Goal: Register for event/course

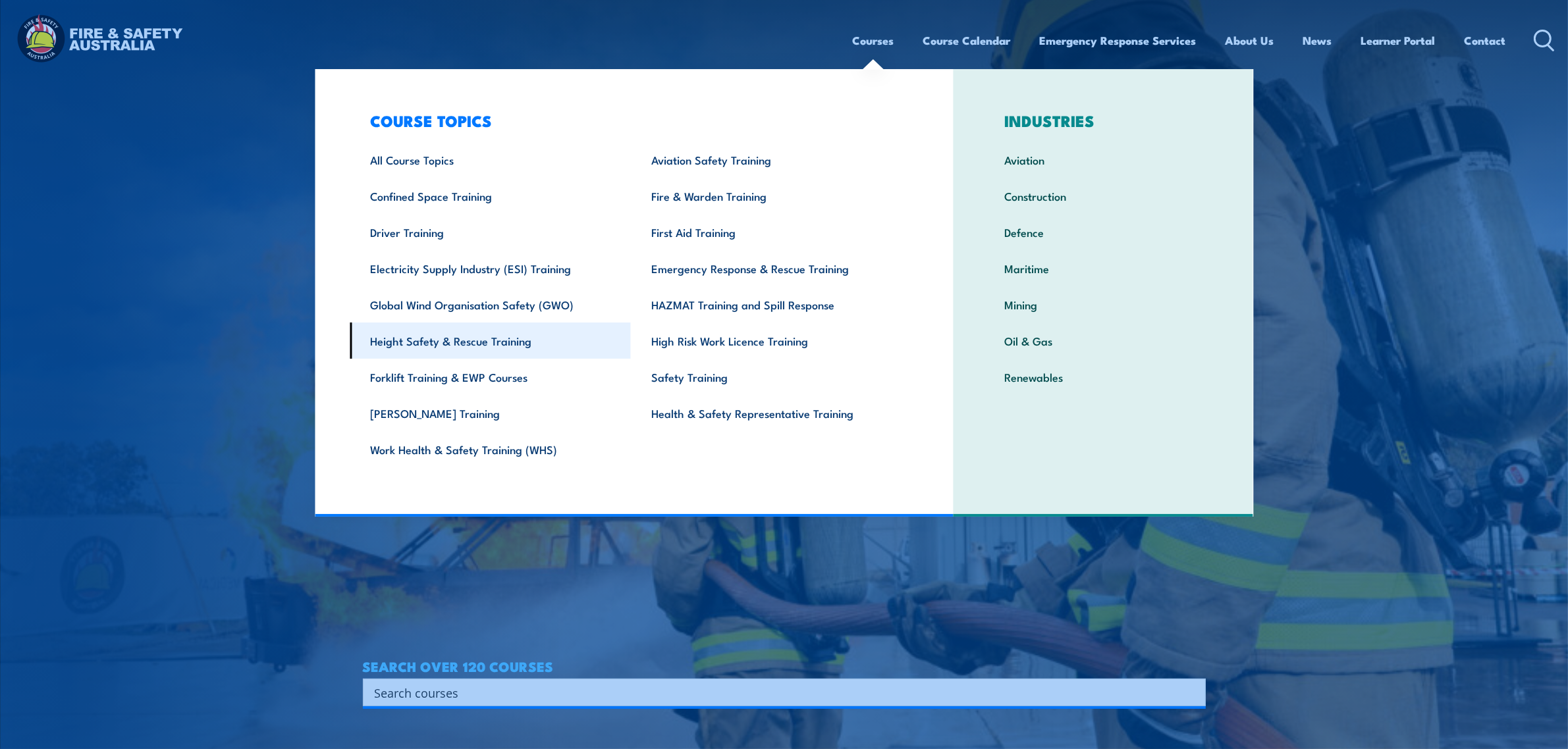
click at [492, 343] on link "Height Safety & Rescue Training" at bounding box center [490, 341] width 281 height 37
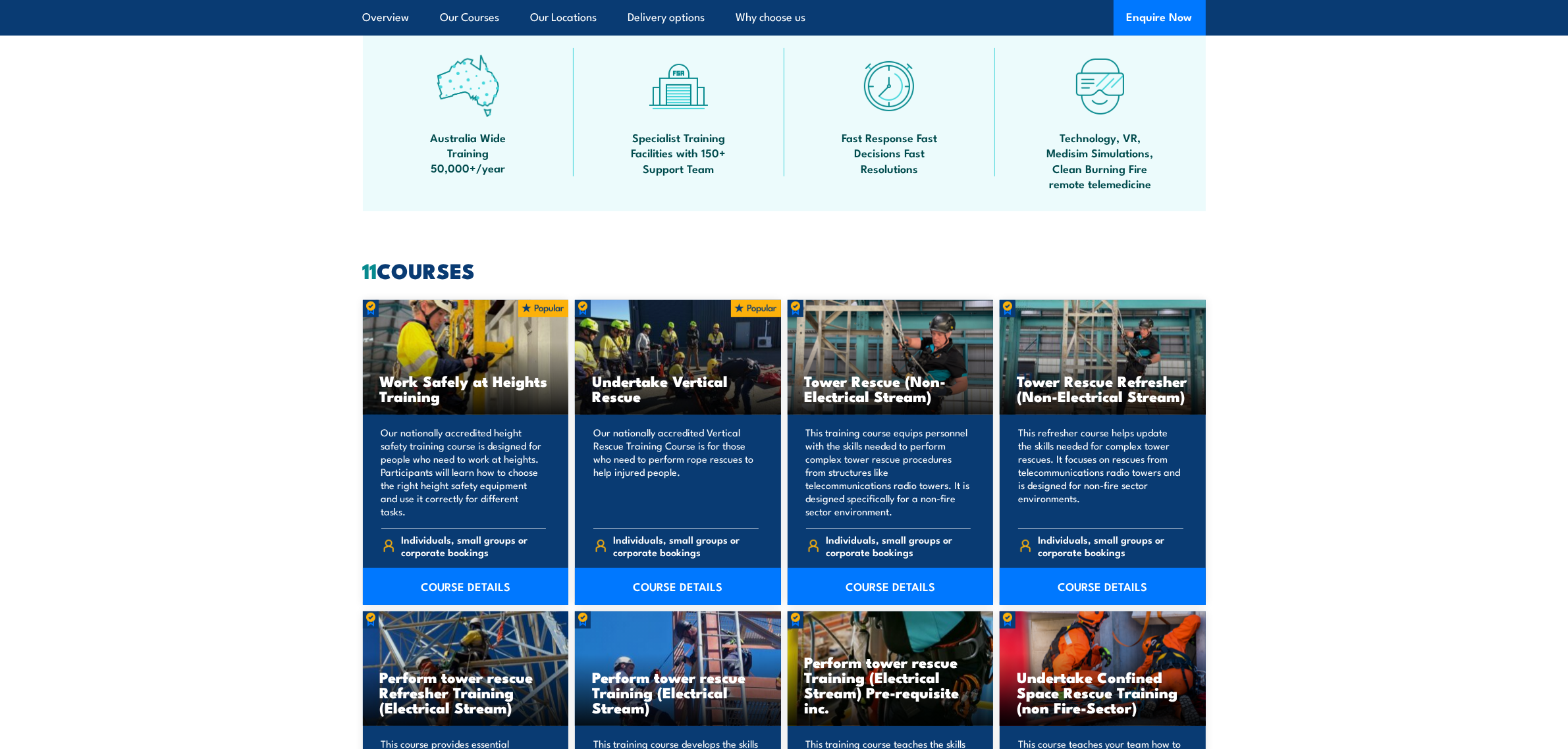
scroll to position [905, 0]
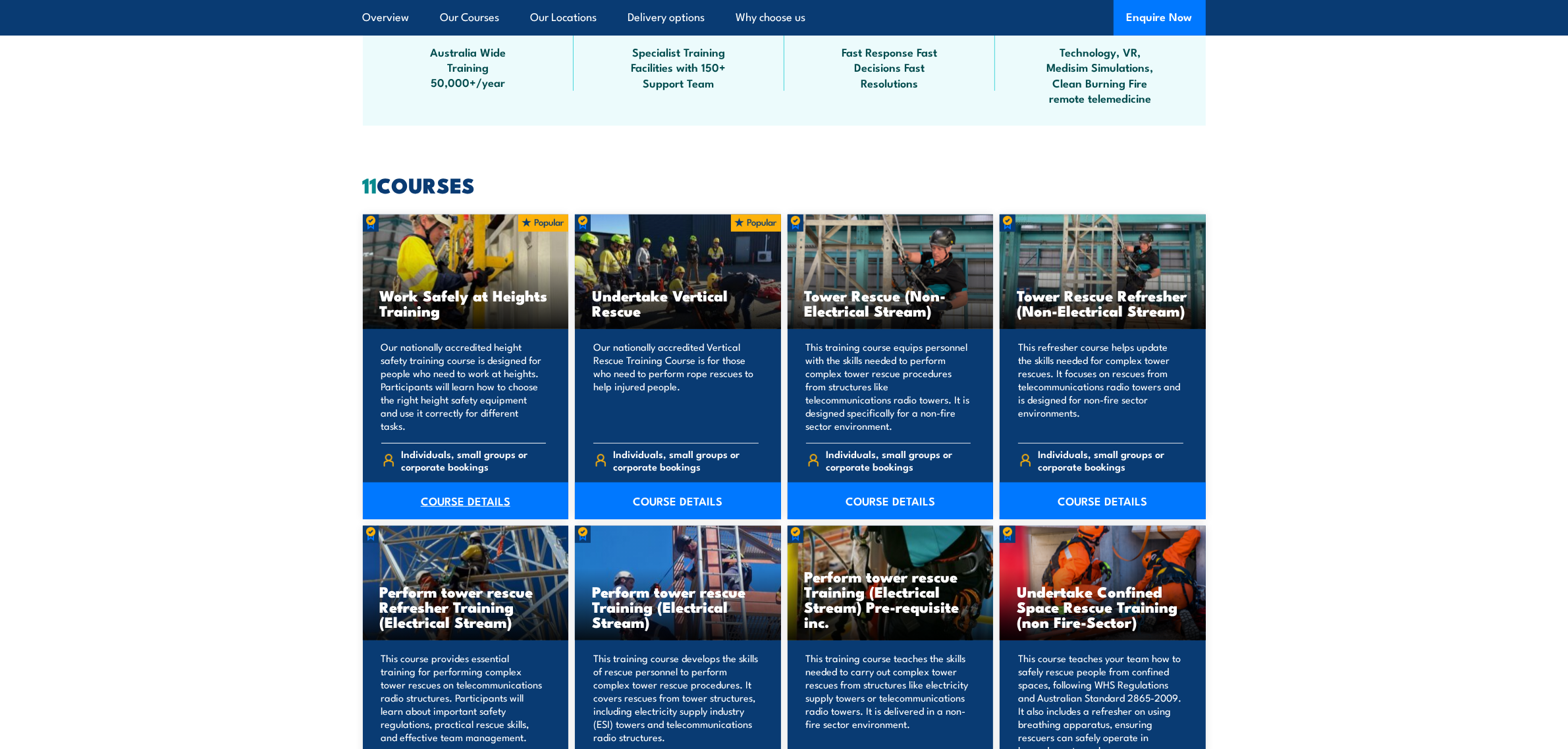
click at [486, 495] on link "COURSE DETAILS" at bounding box center [466, 501] width 206 height 37
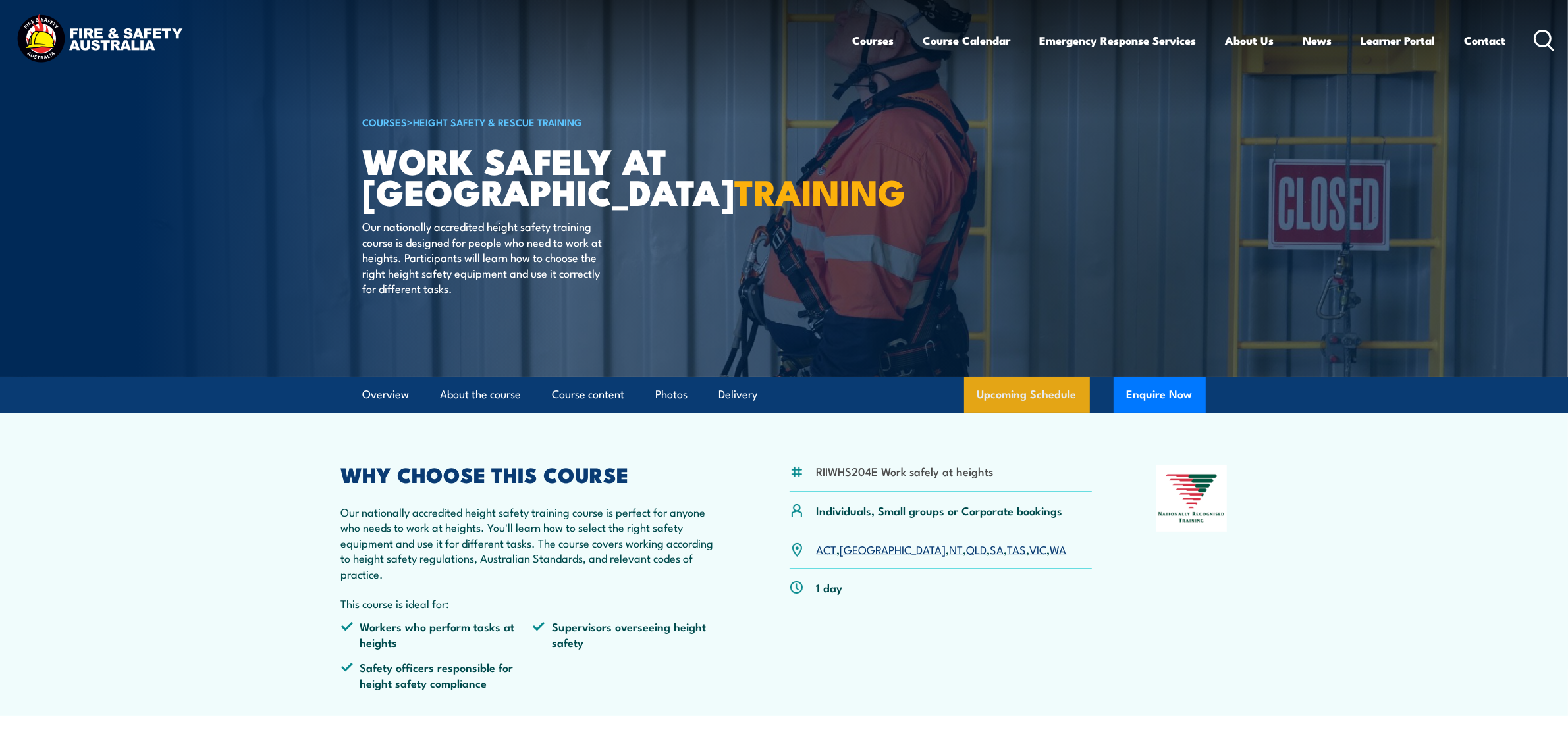
click at [1009, 382] on link "Upcoming Schedule" at bounding box center [1027, 395] width 126 height 36
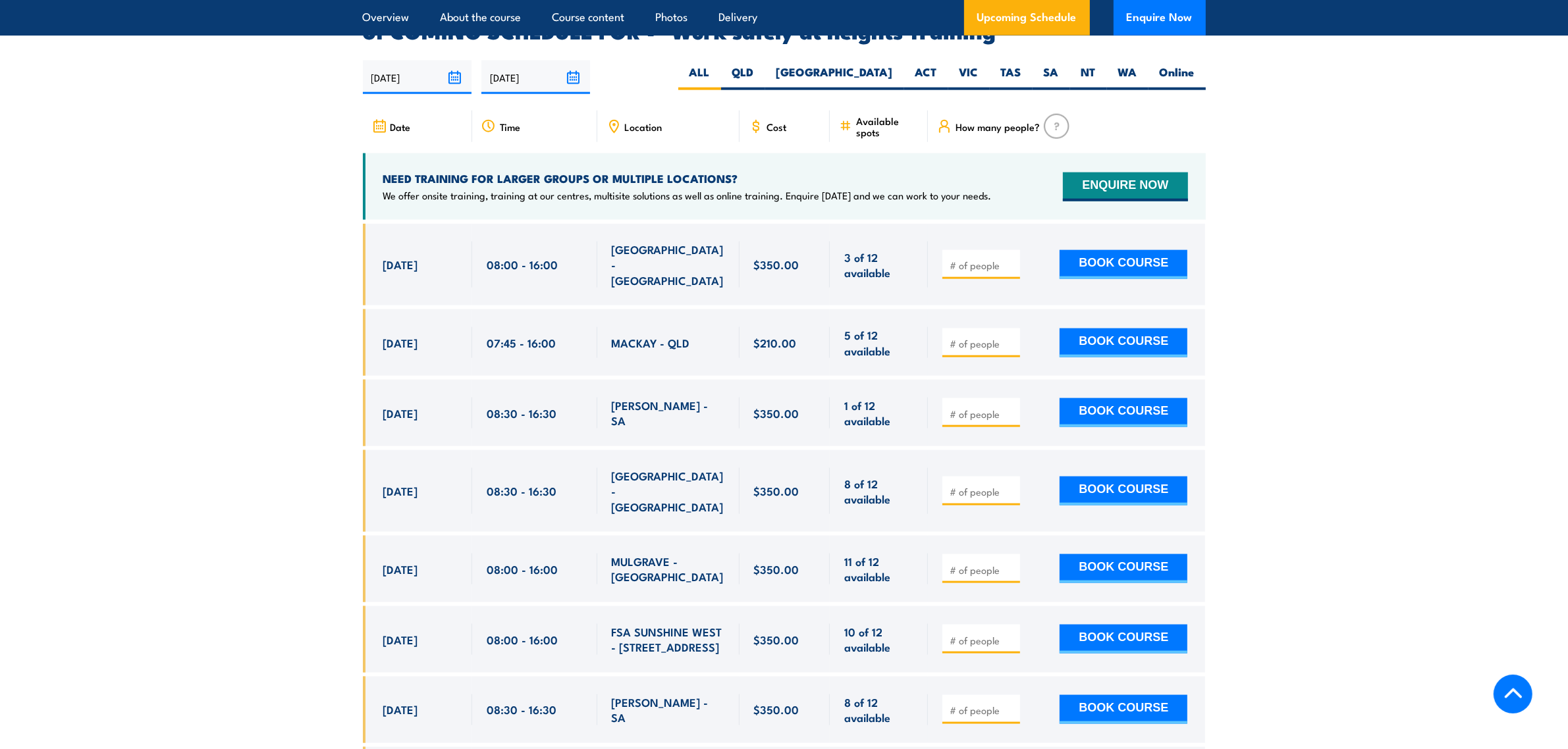
scroll to position [2094, 0]
click at [1039, 64] on label "SA" at bounding box center [1051, 76] width 38 height 26
click at [1059, 64] on input "SA" at bounding box center [1063, 68] width 9 height 9
radio input "true"
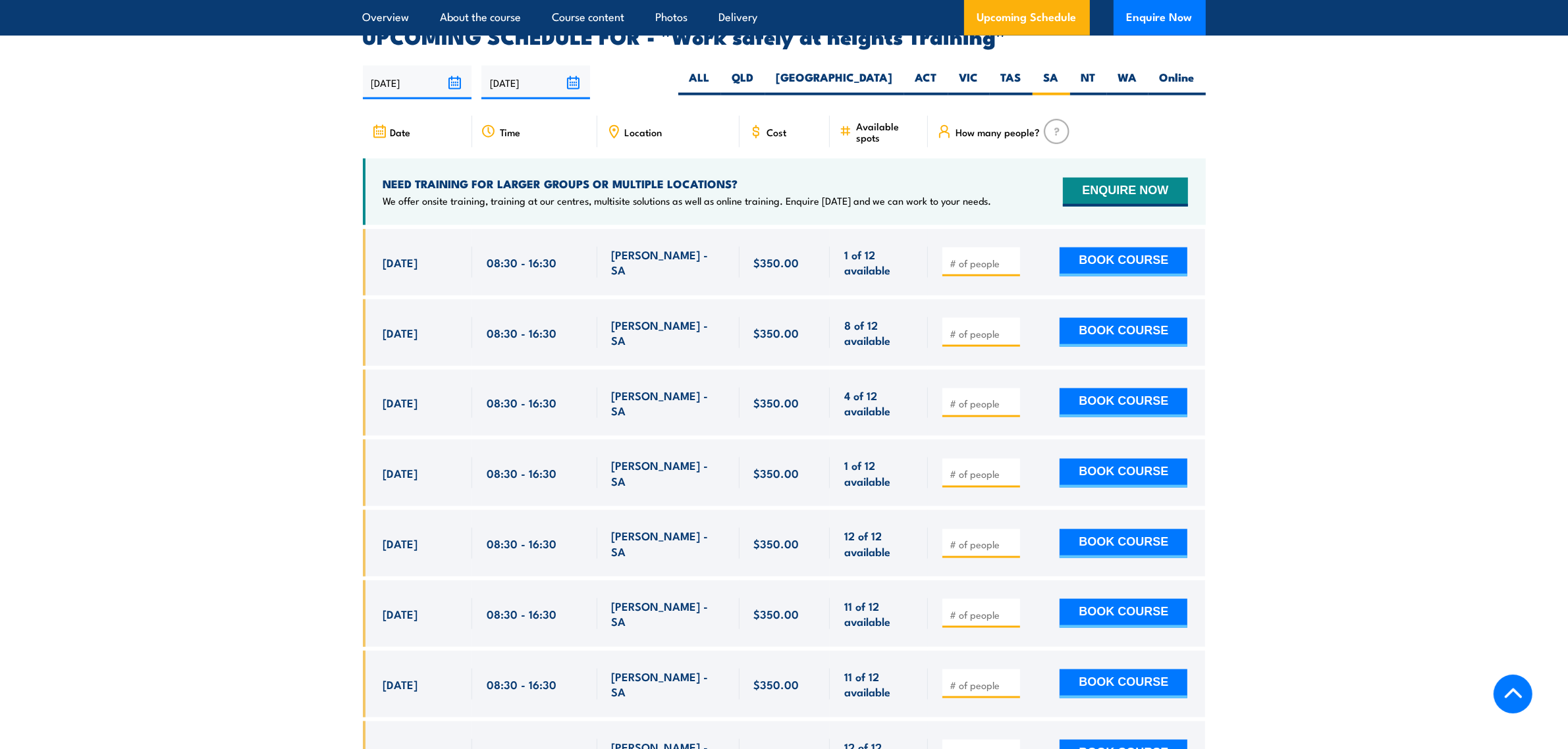
scroll to position [2094, 0]
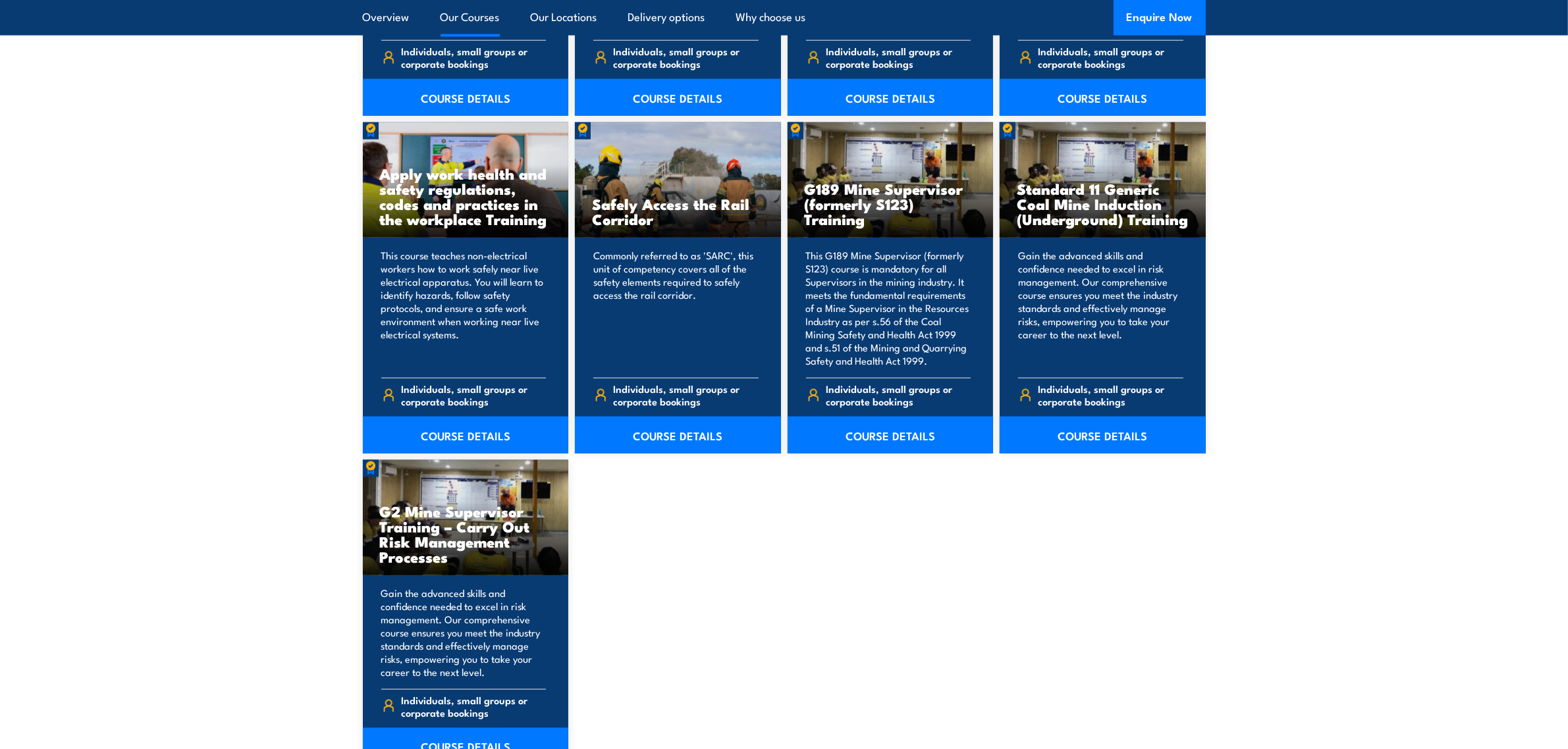
scroll to position [1975, 0]
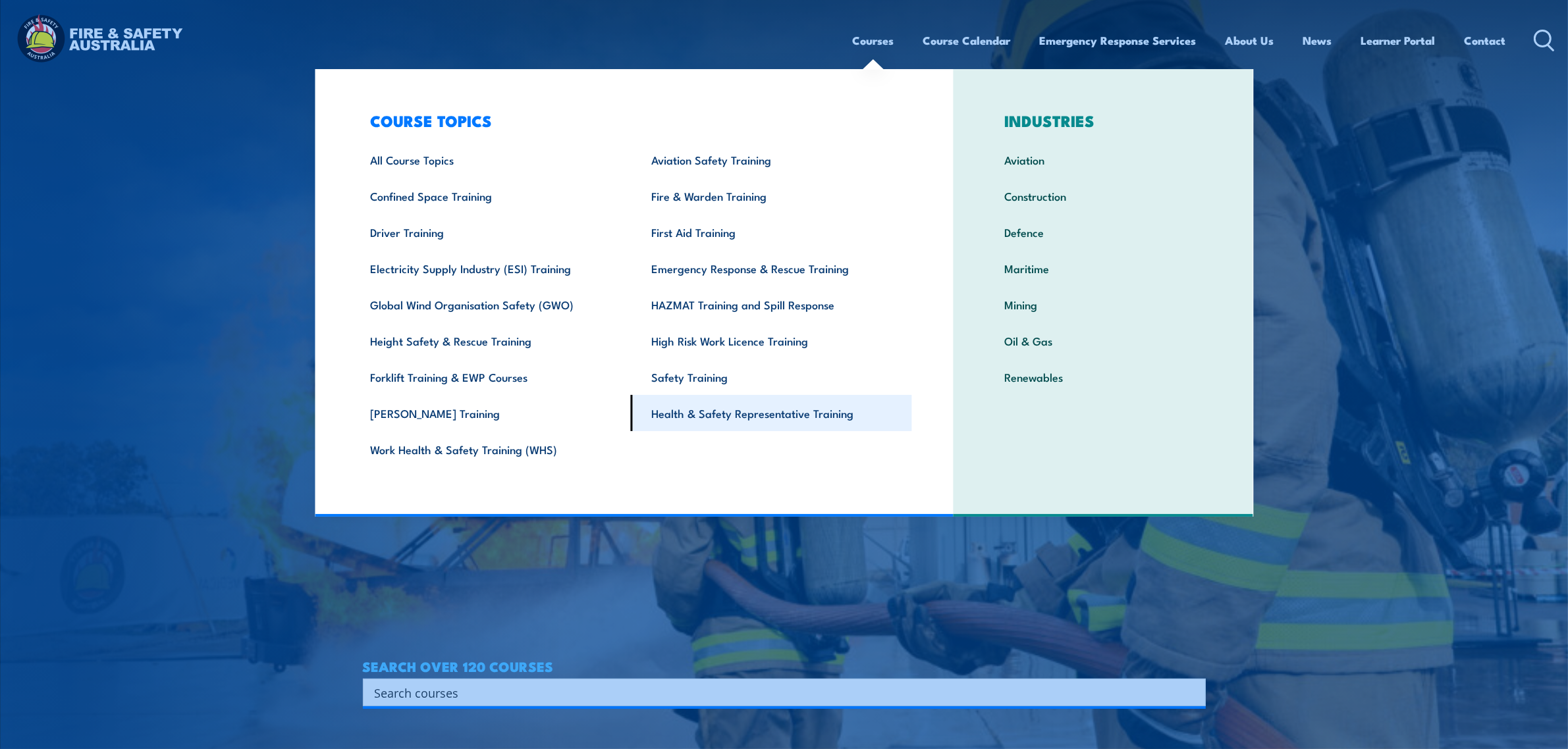
click at [725, 423] on link "Health & Safety Representative Training" at bounding box center [771, 413] width 281 height 37
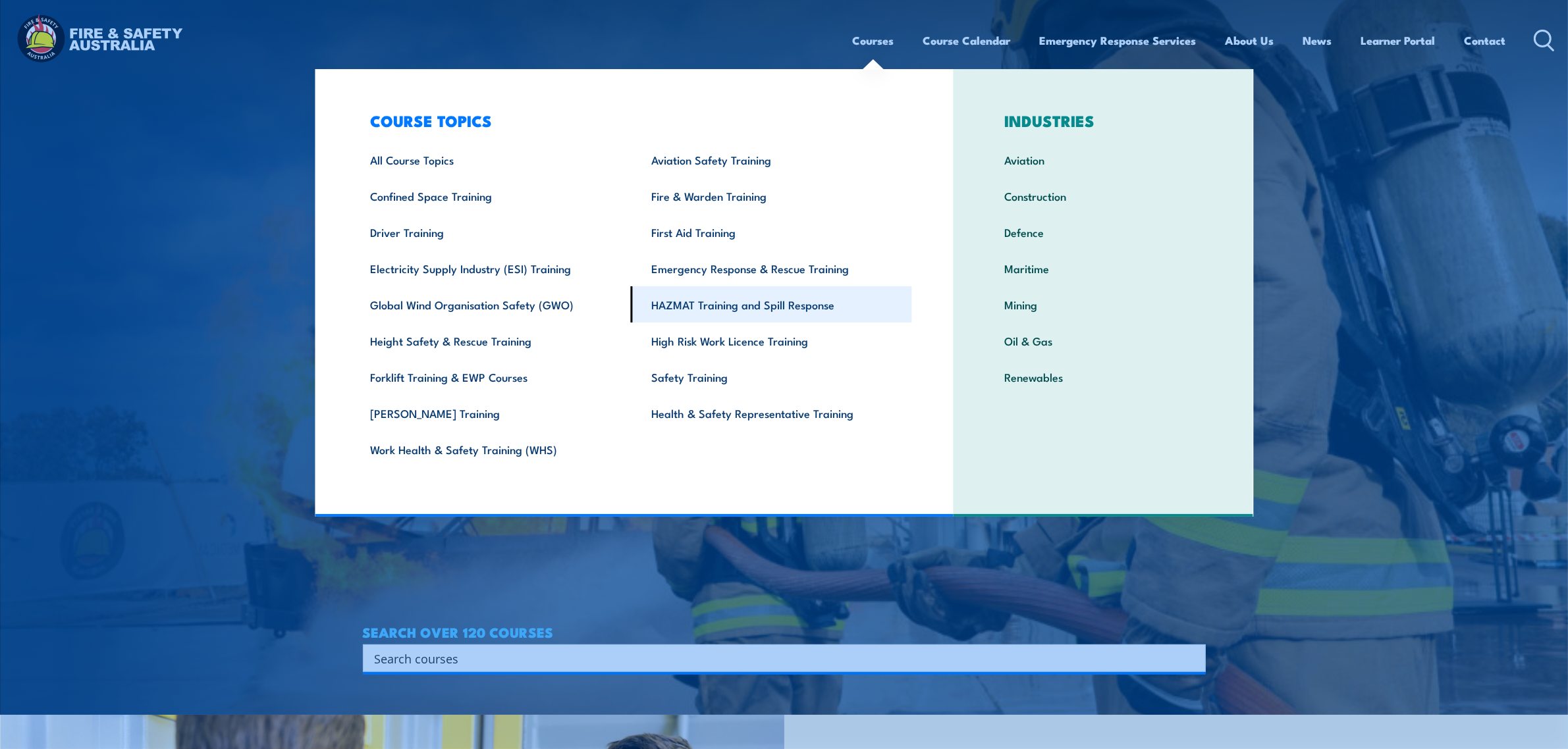
scroll to position [331, 0]
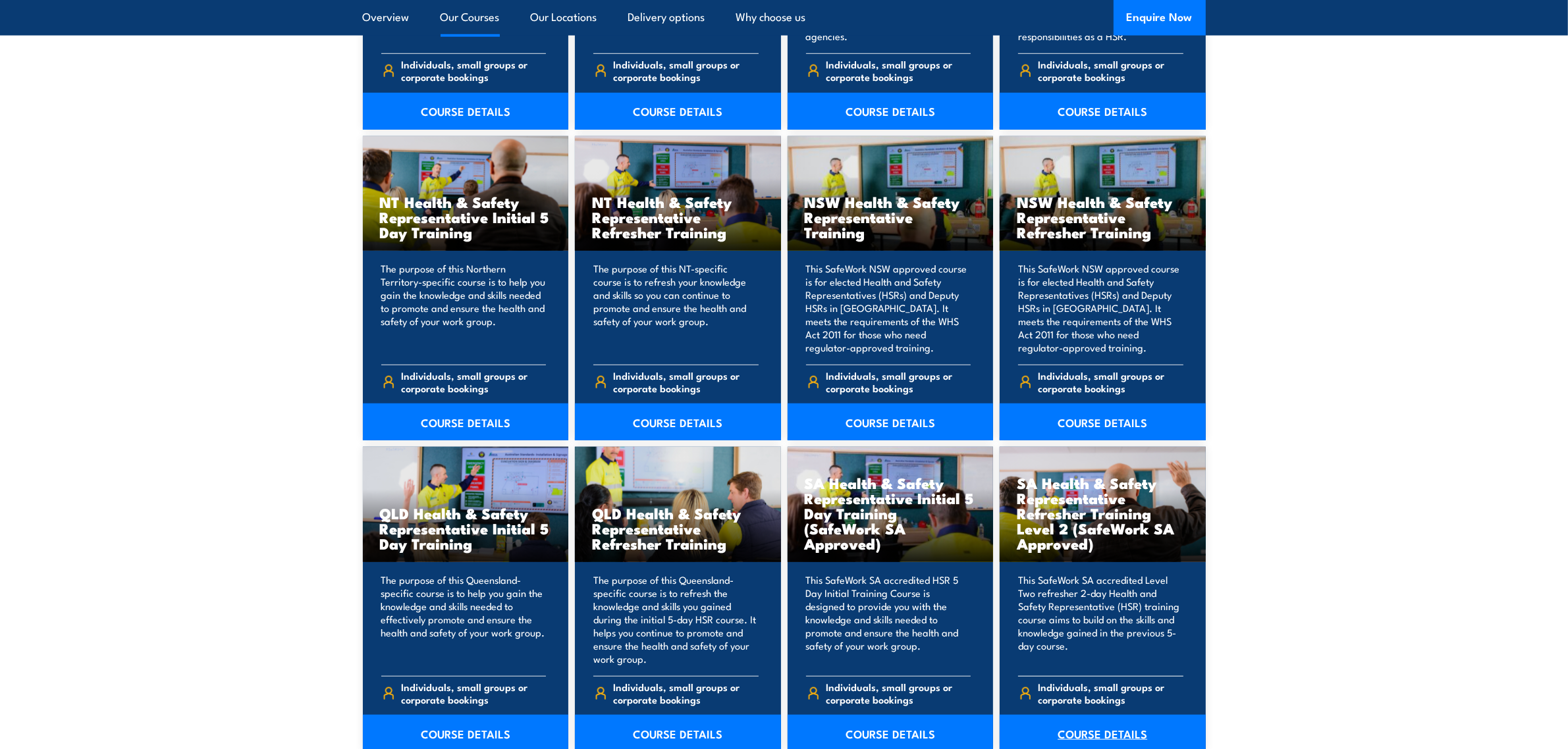
scroll to position [1729, 0]
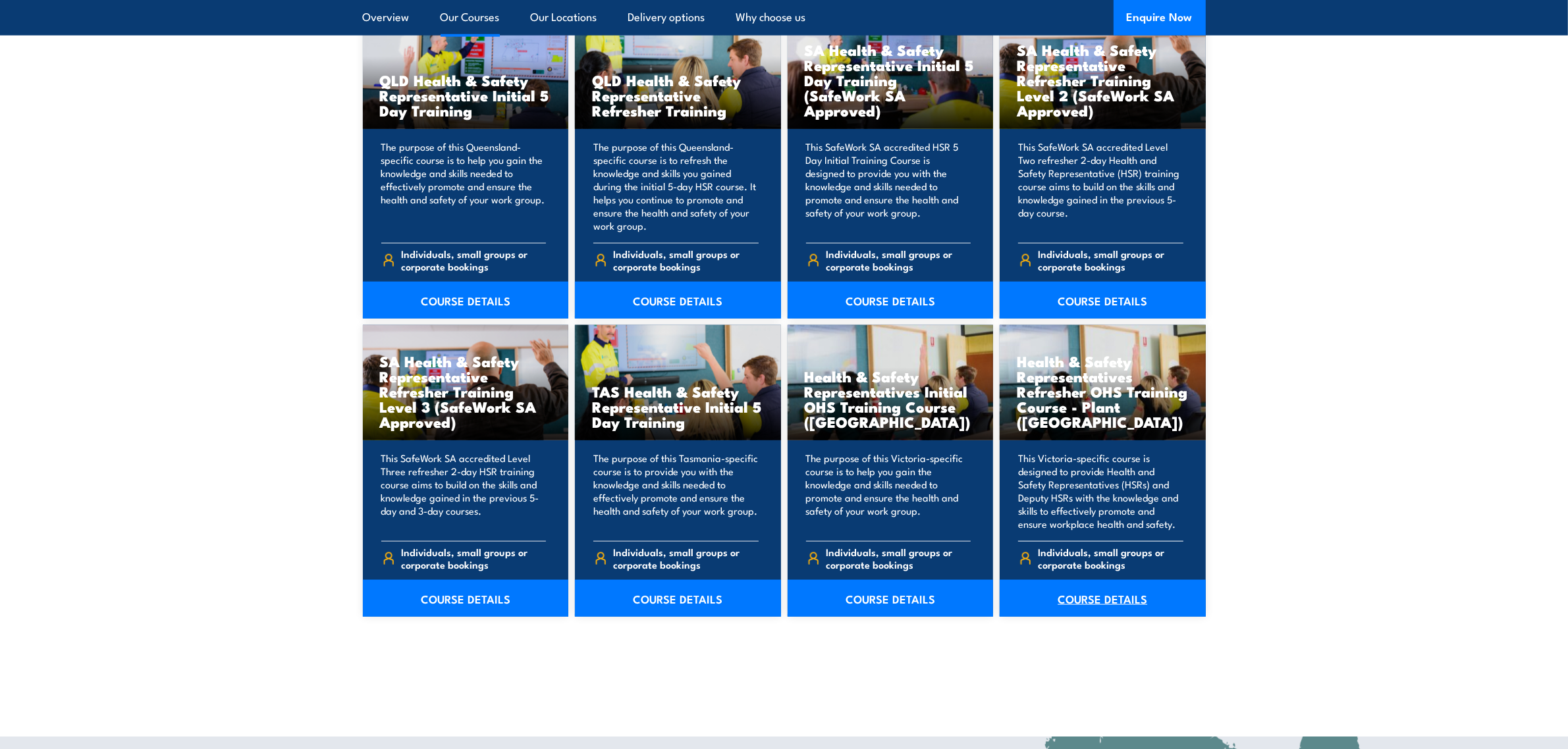
click at [1118, 596] on link "COURSE DETAILS" at bounding box center [1103, 598] width 206 height 37
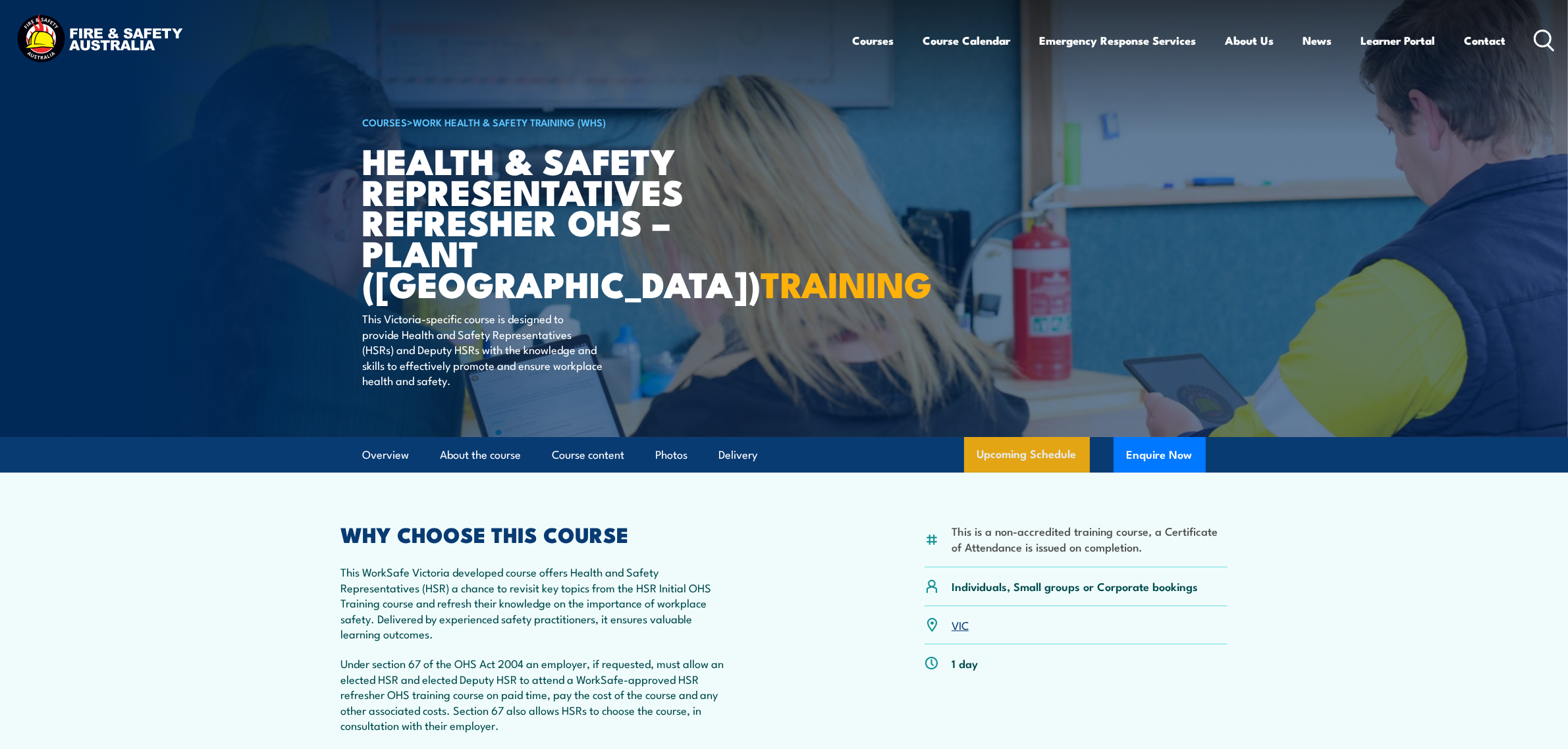
click at [1034, 463] on link "Upcoming Schedule" at bounding box center [1027, 455] width 126 height 36
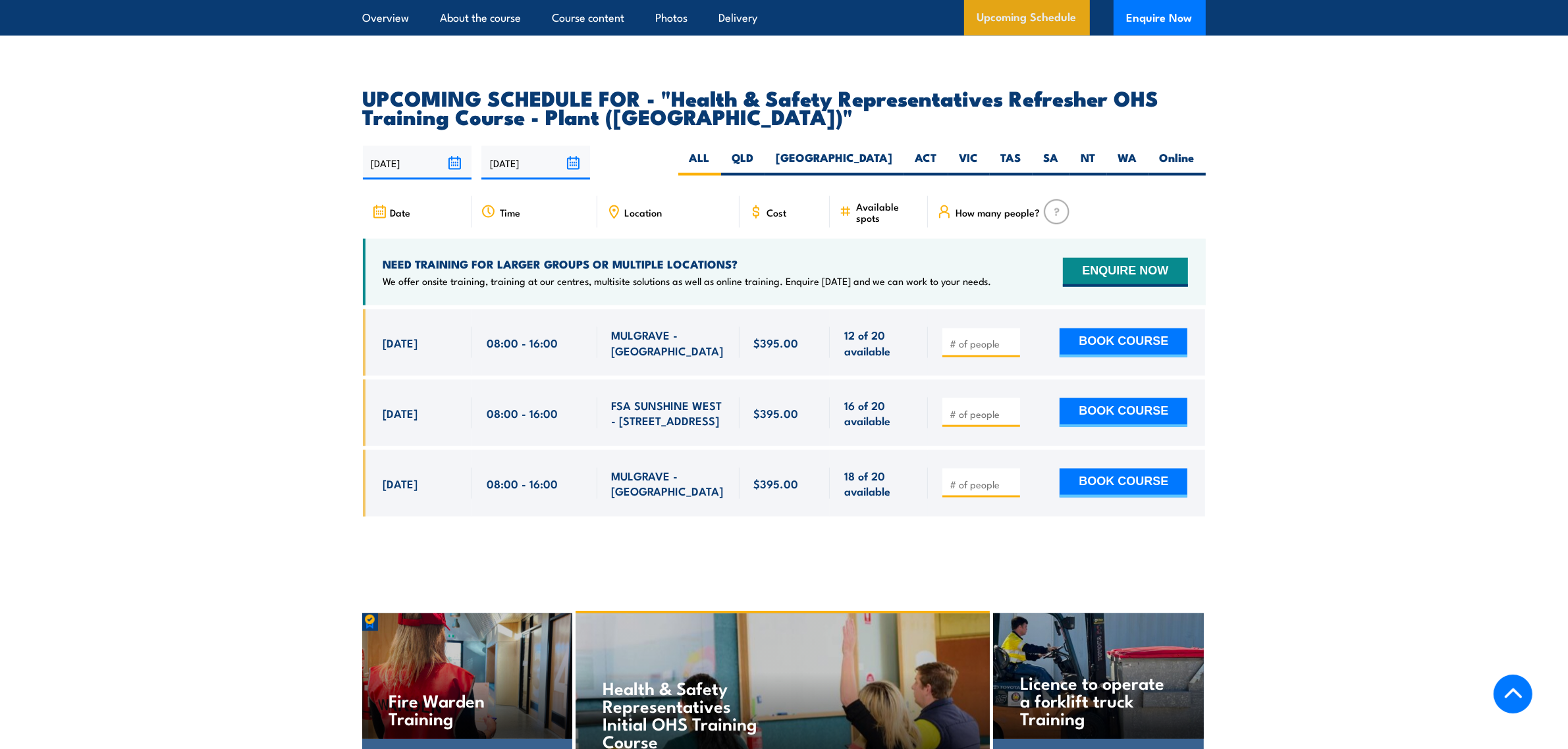
scroll to position [2367, 0]
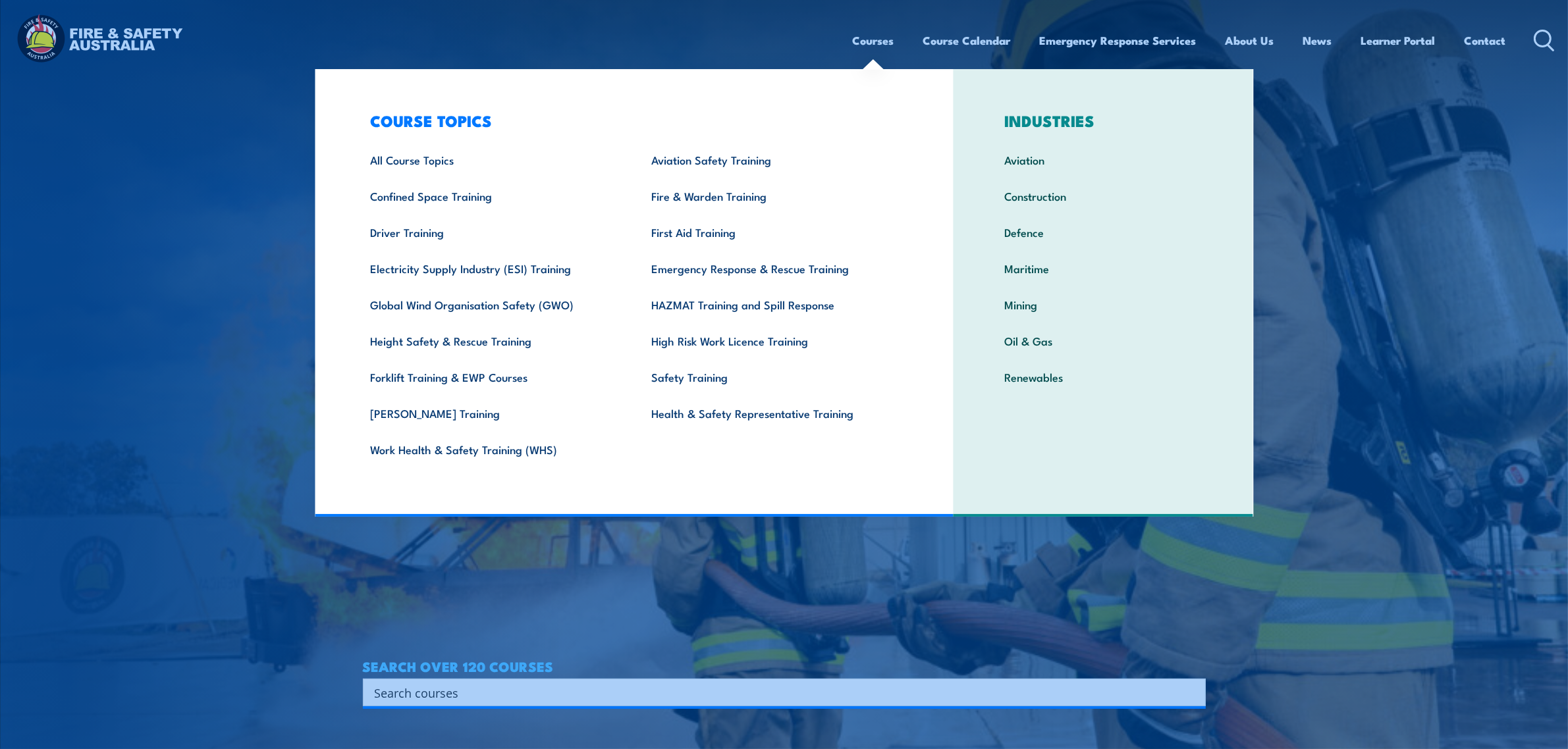
click at [583, 703] on div "Search" at bounding box center [784, 692] width 843 height 28
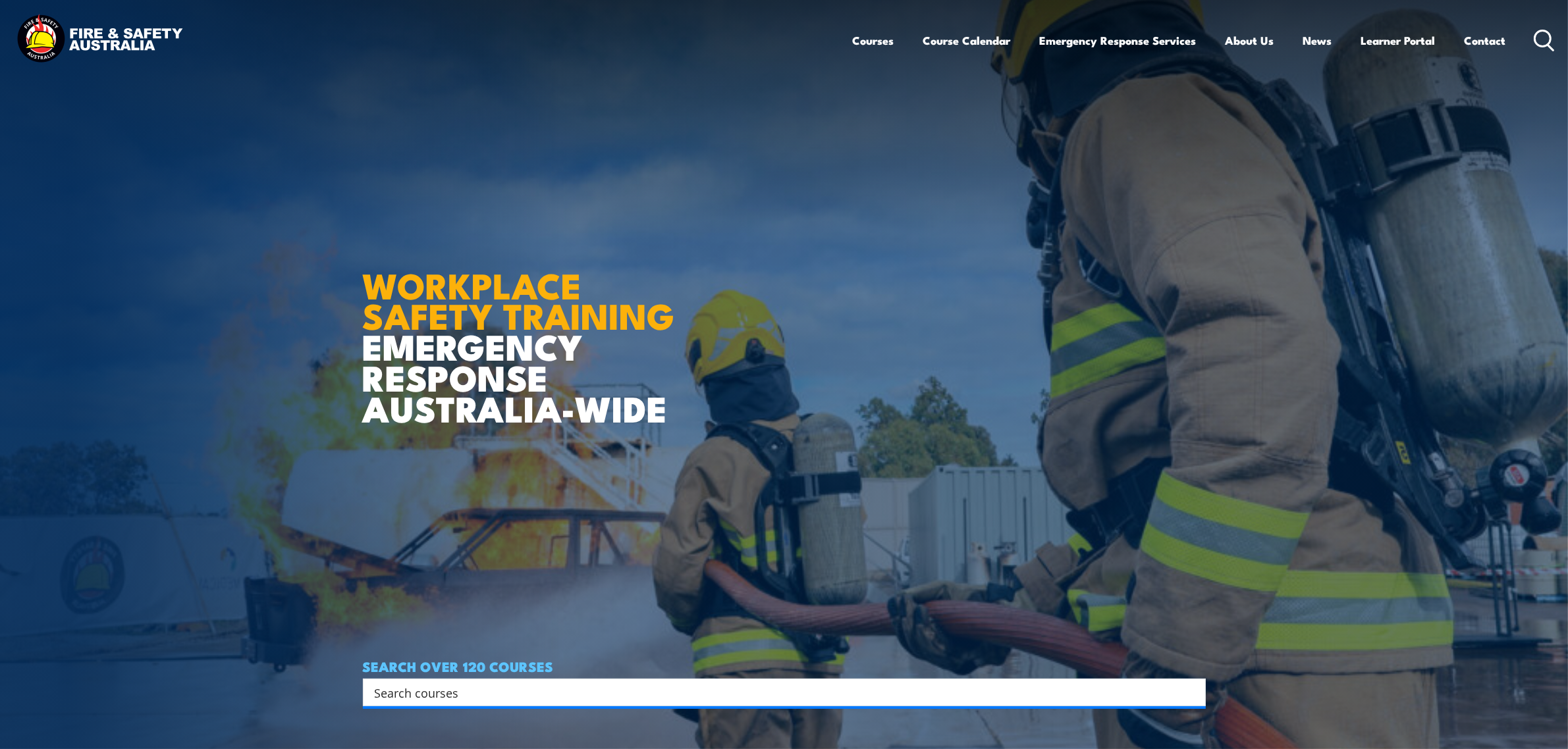
click at [581, 689] on input "Search input" at bounding box center [776, 692] width 802 height 20
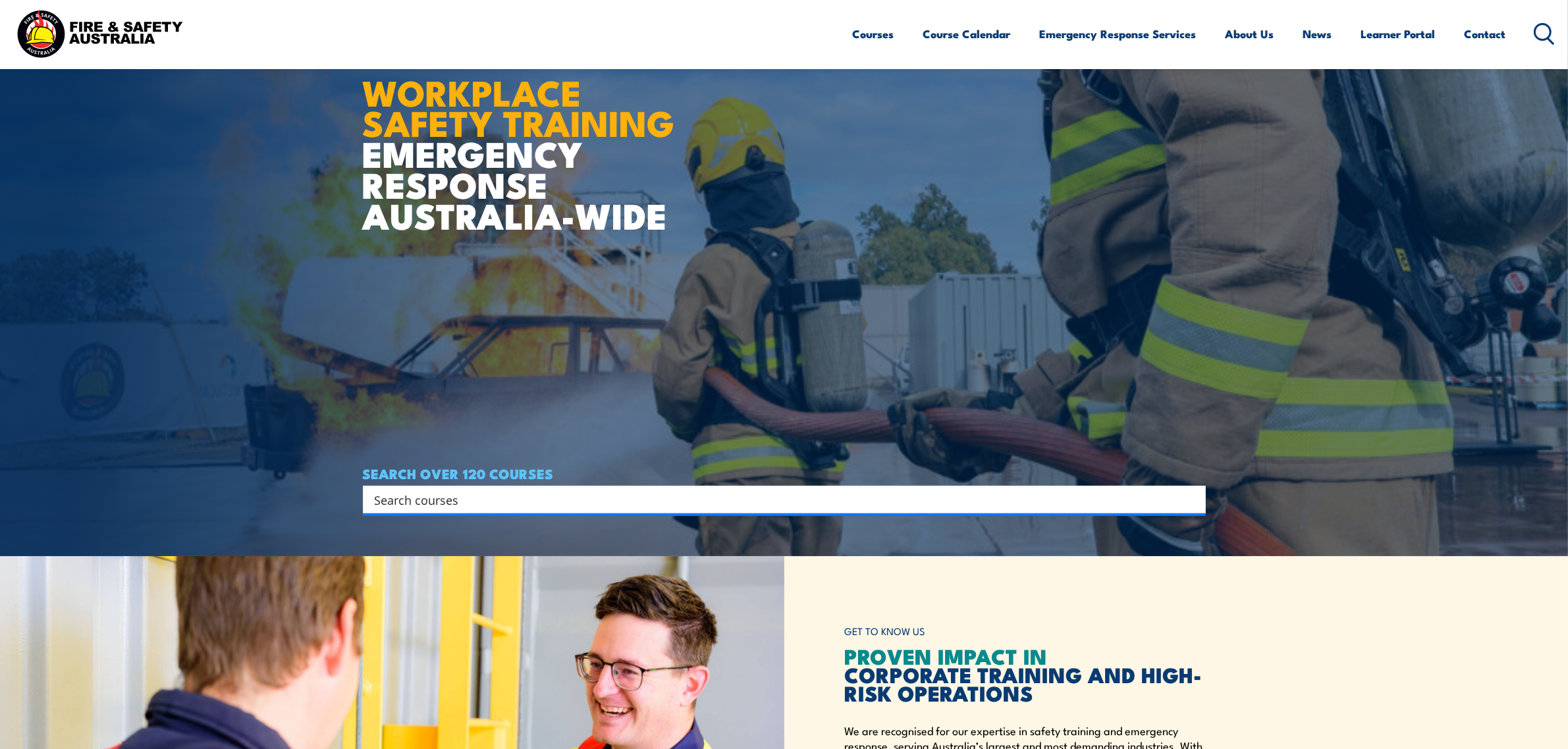
scroll to position [247, 0]
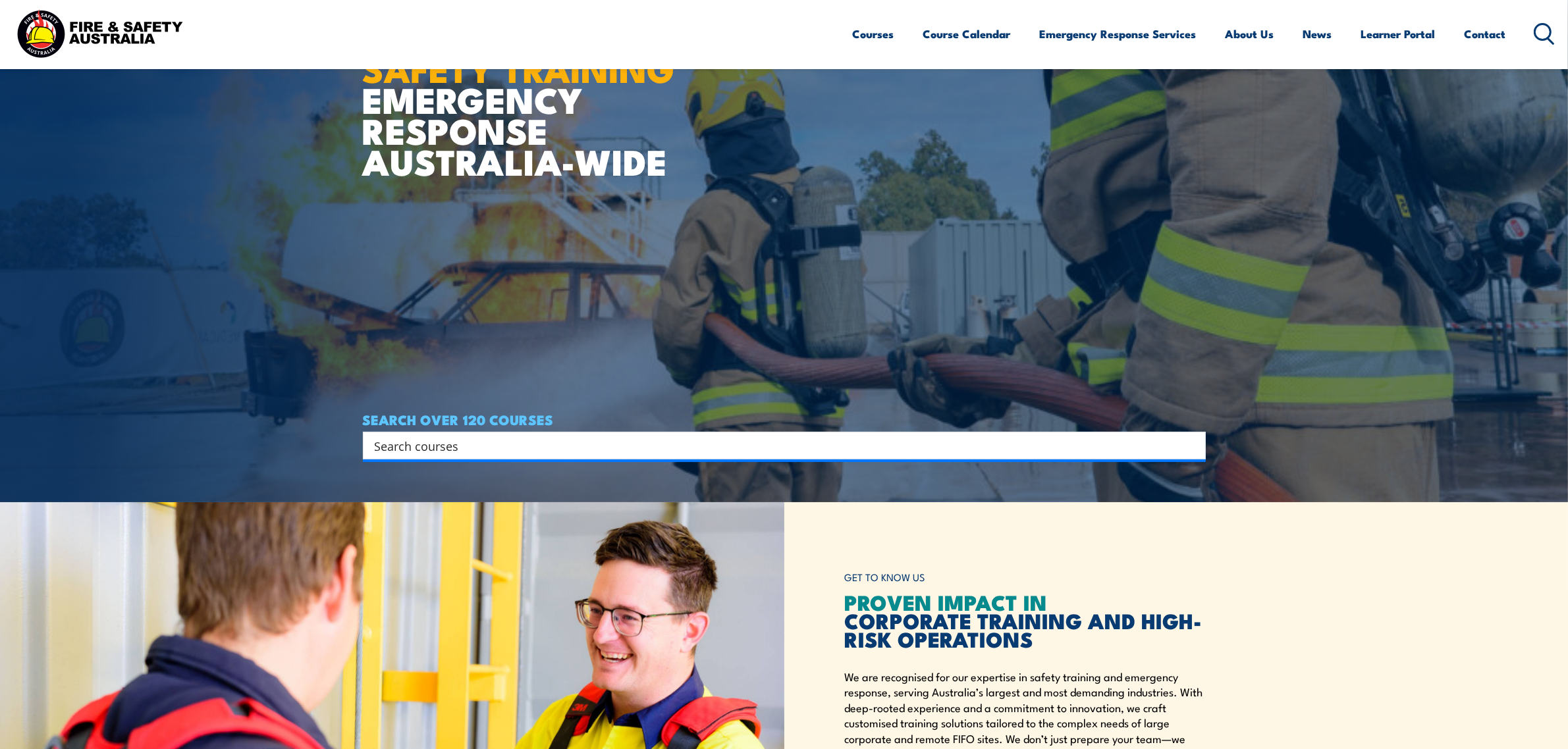
click at [739, 456] on div "Search" at bounding box center [784, 445] width 843 height 28
click at [738, 446] on input "Search input" at bounding box center [776, 445] width 802 height 20
type input "forklift"
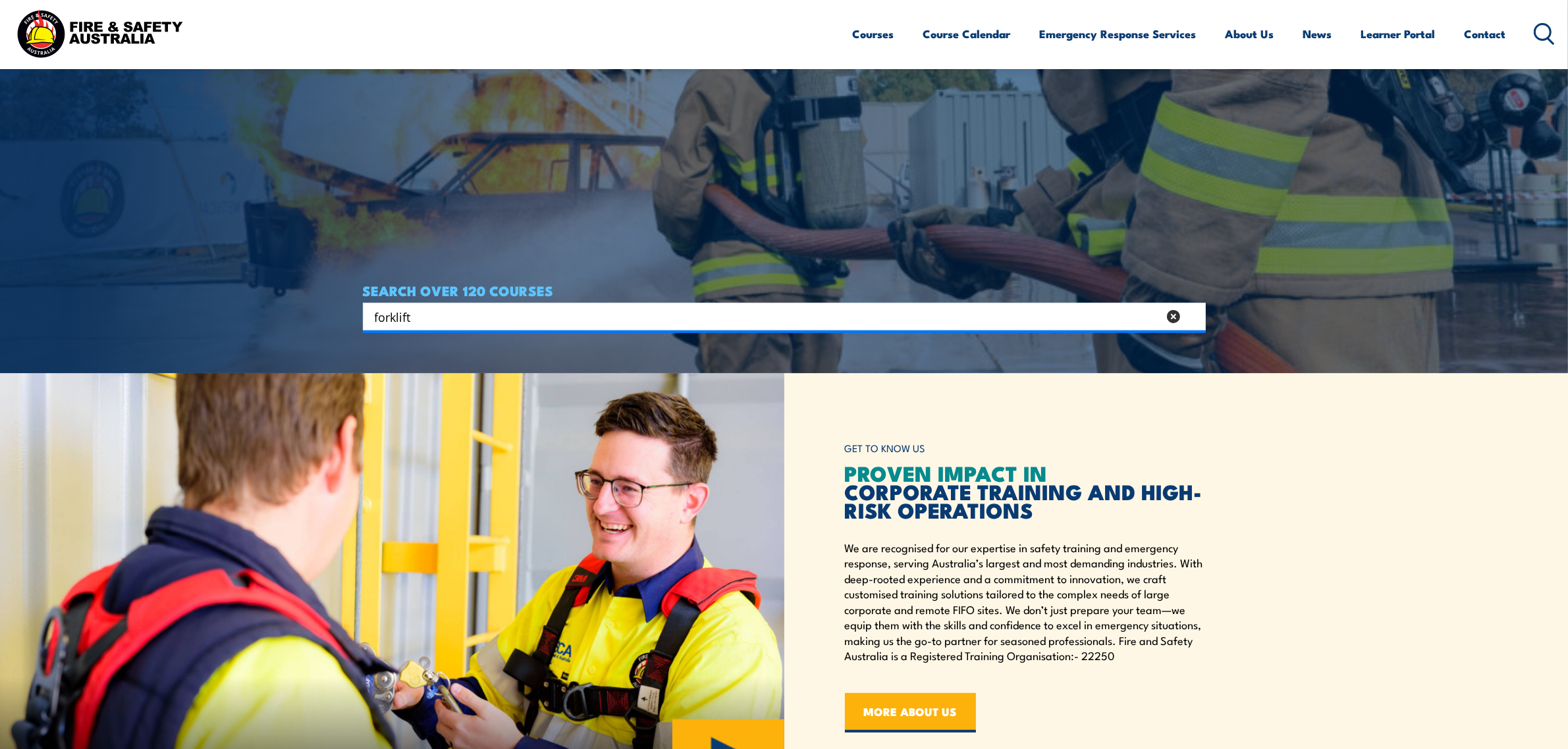
scroll to position [780, 0]
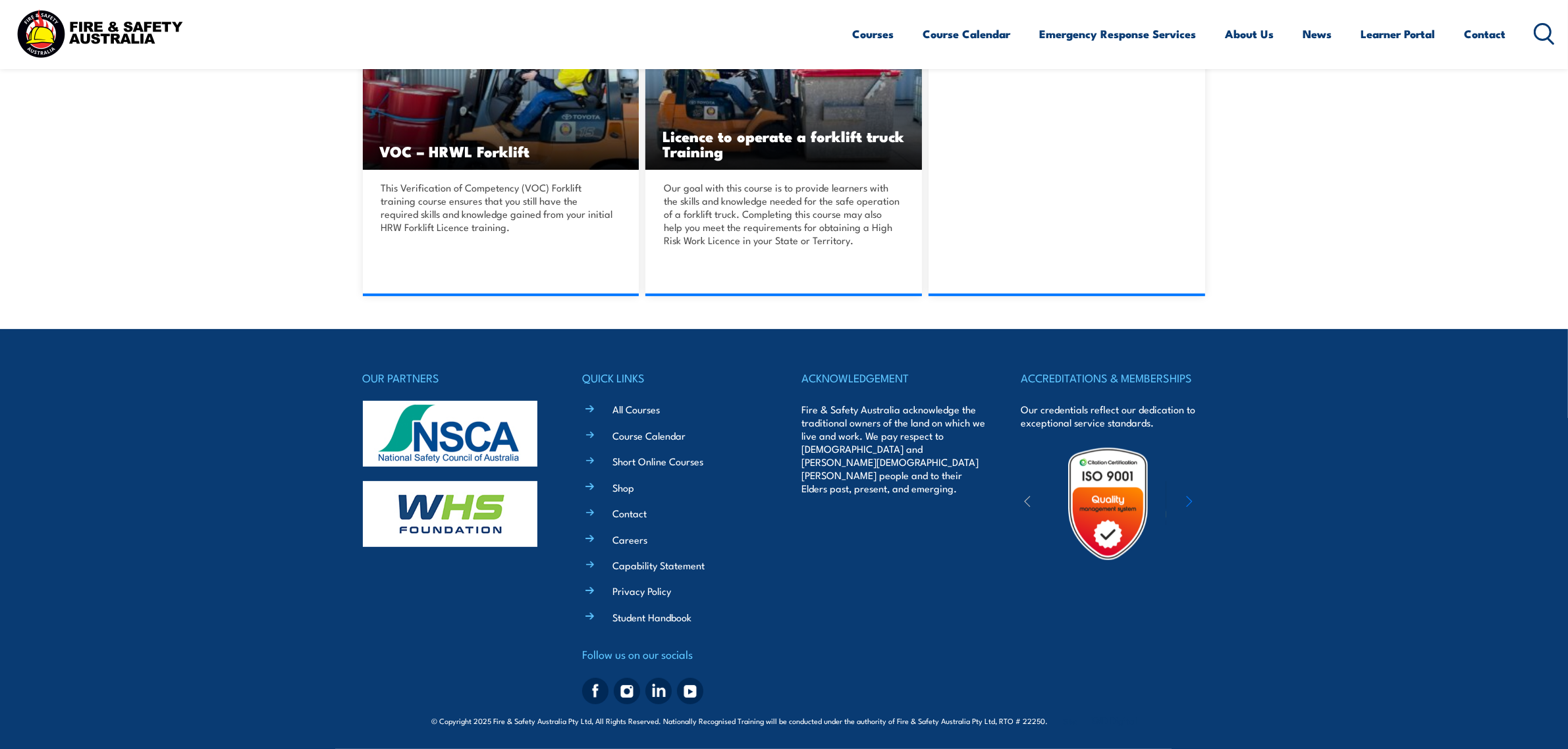
scroll to position [172, 0]
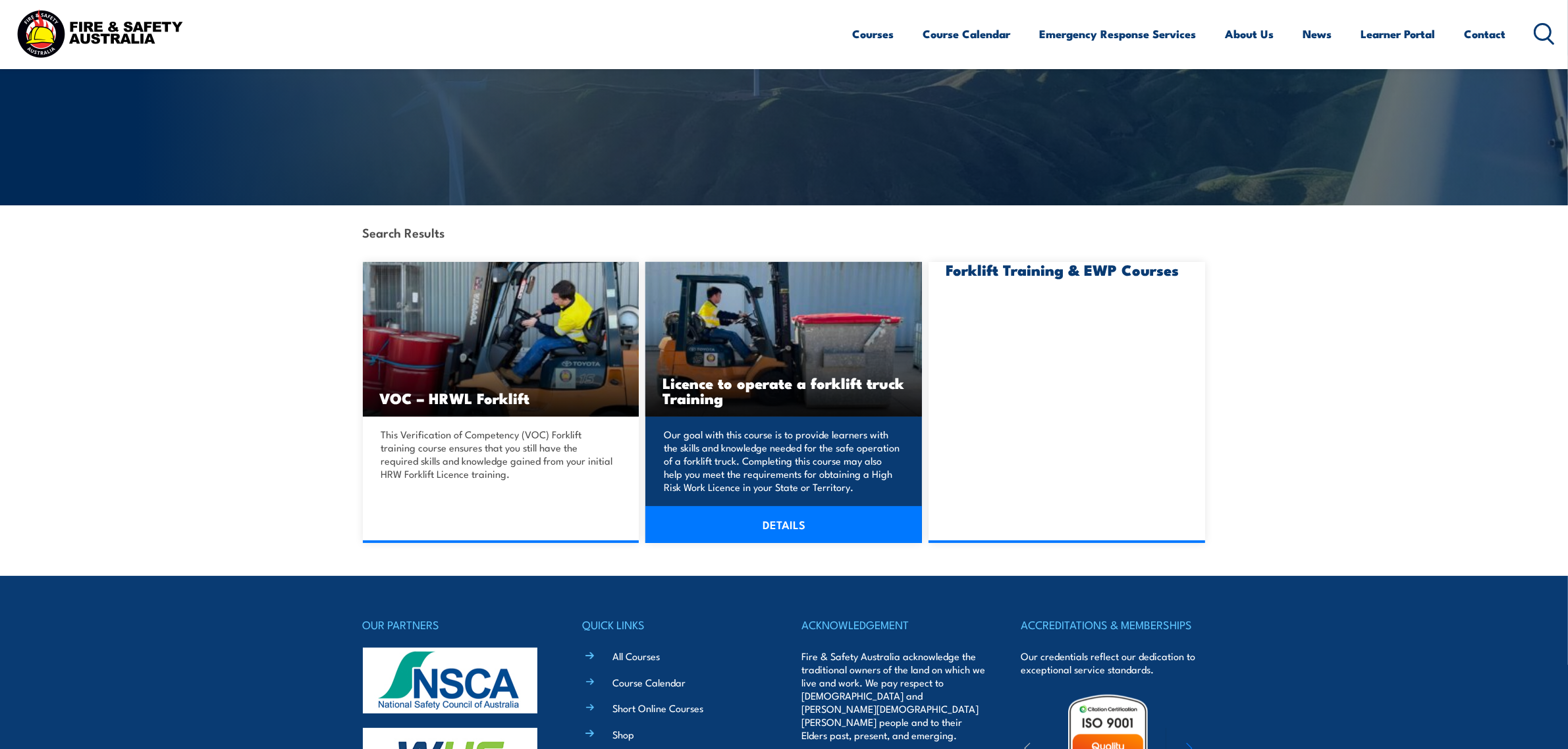
click at [782, 518] on link "DETAILS" at bounding box center [784, 525] width 277 height 37
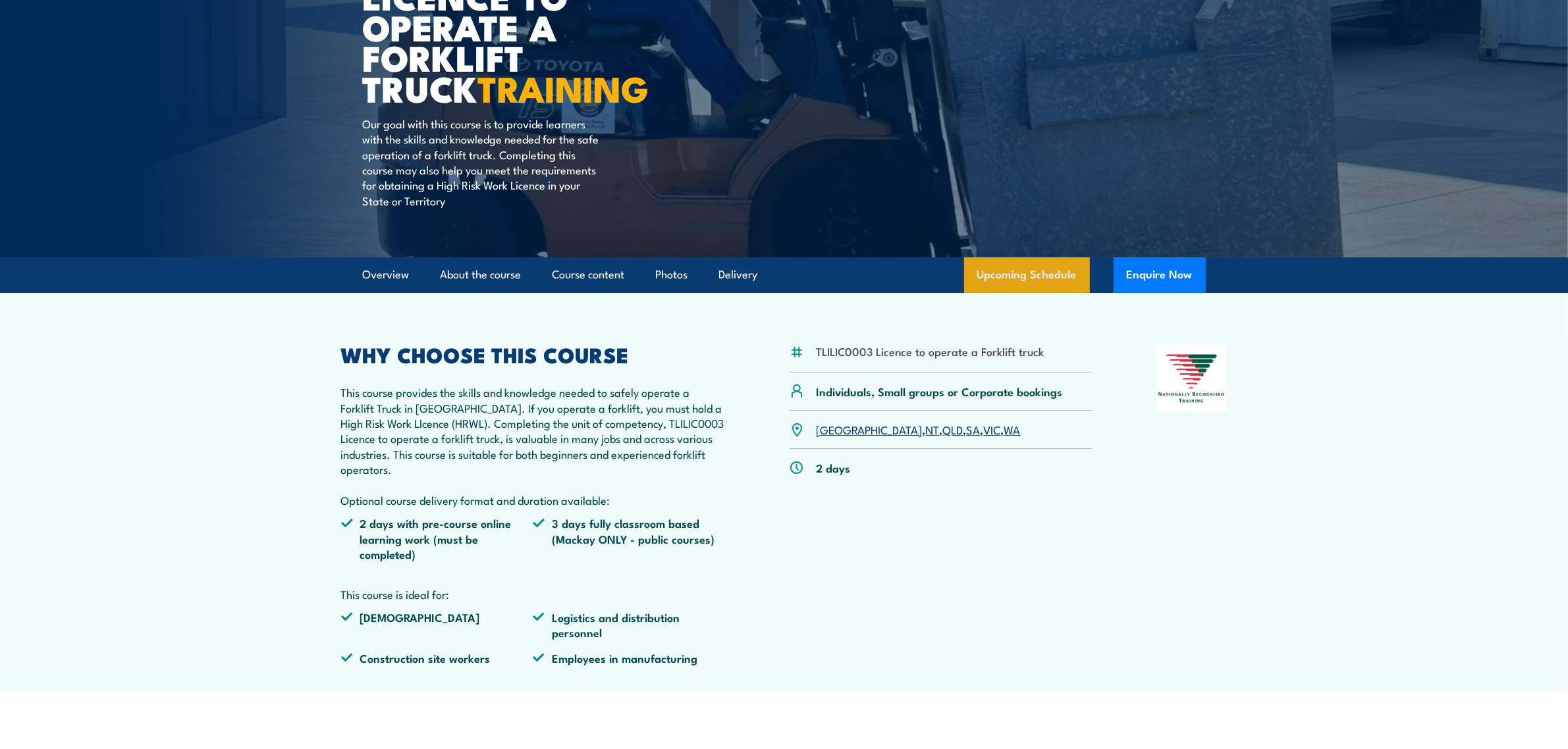
click at [1054, 264] on link "Upcoming Schedule" at bounding box center [1027, 275] width 126 height 36
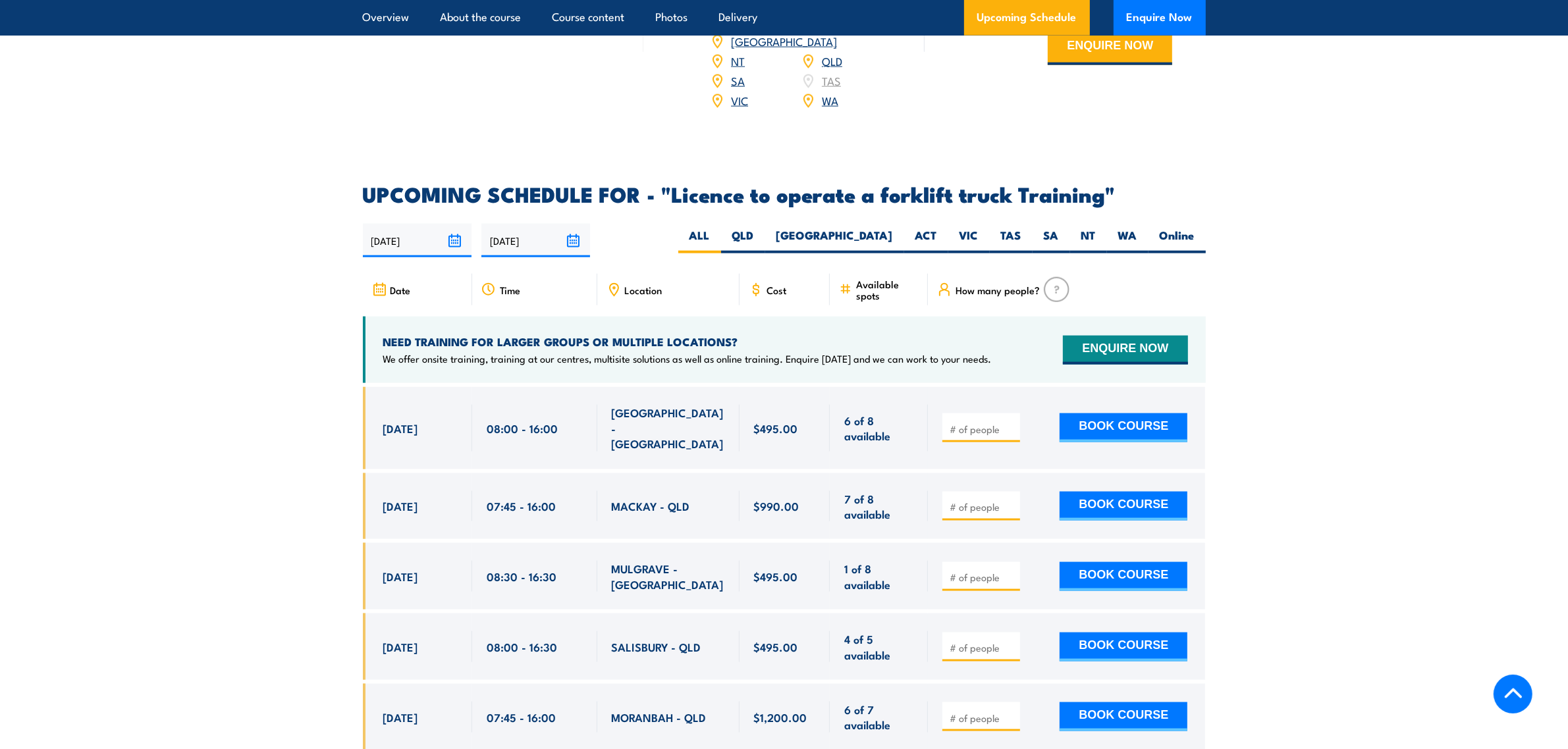
scroll to position [2039, 0]
click at [1041, 228] on label "SA" at bounding box center [1051, 241] width 38 height 26
click at [1059, 228] on input "SA" at bounding box center [1063, 233] width 9 height 9
radio input "true"
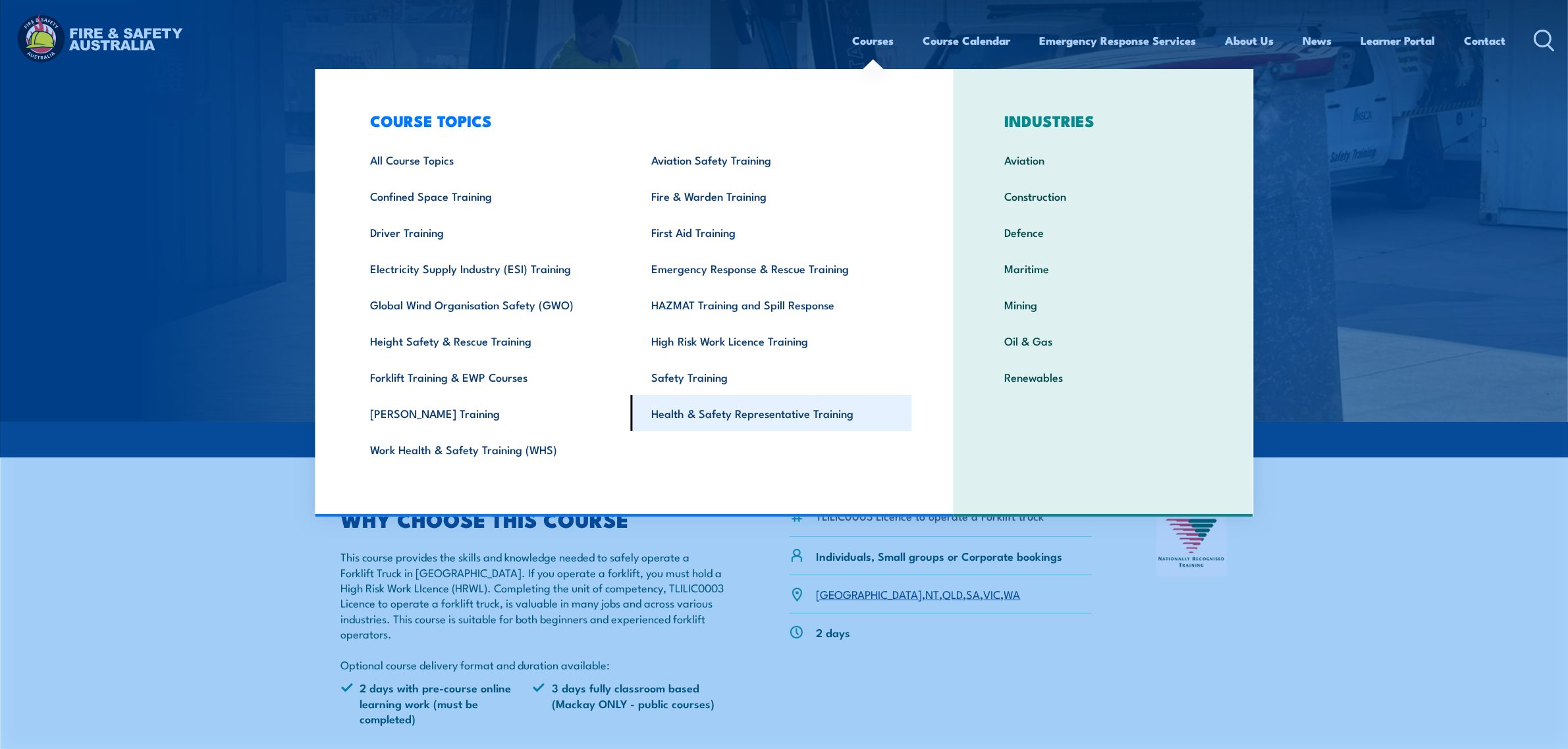
click at [732, 402] on link "Health & Safety Representative Training" at bounding box center [771, 413] width 281 height 37
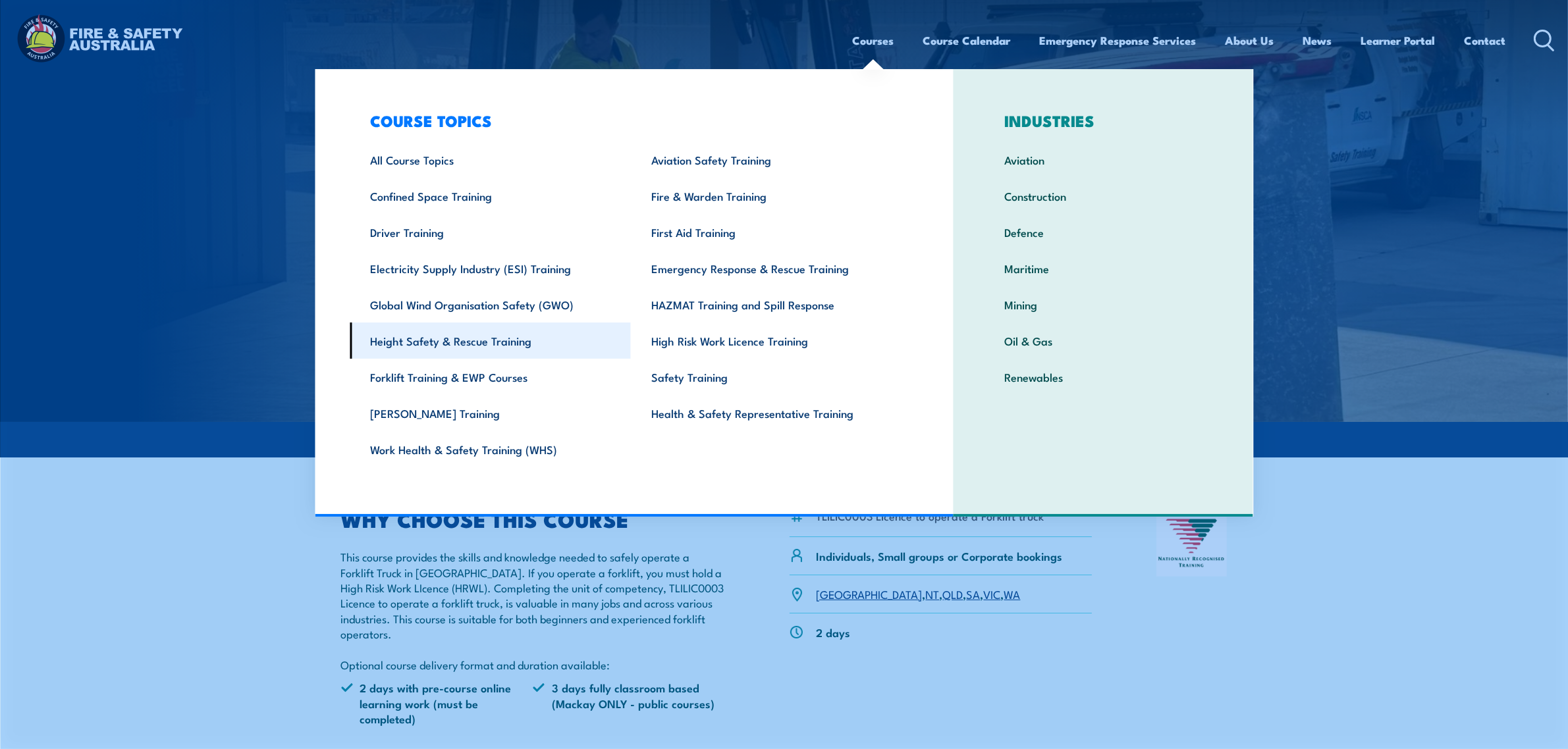
scroll to position [234, 0]
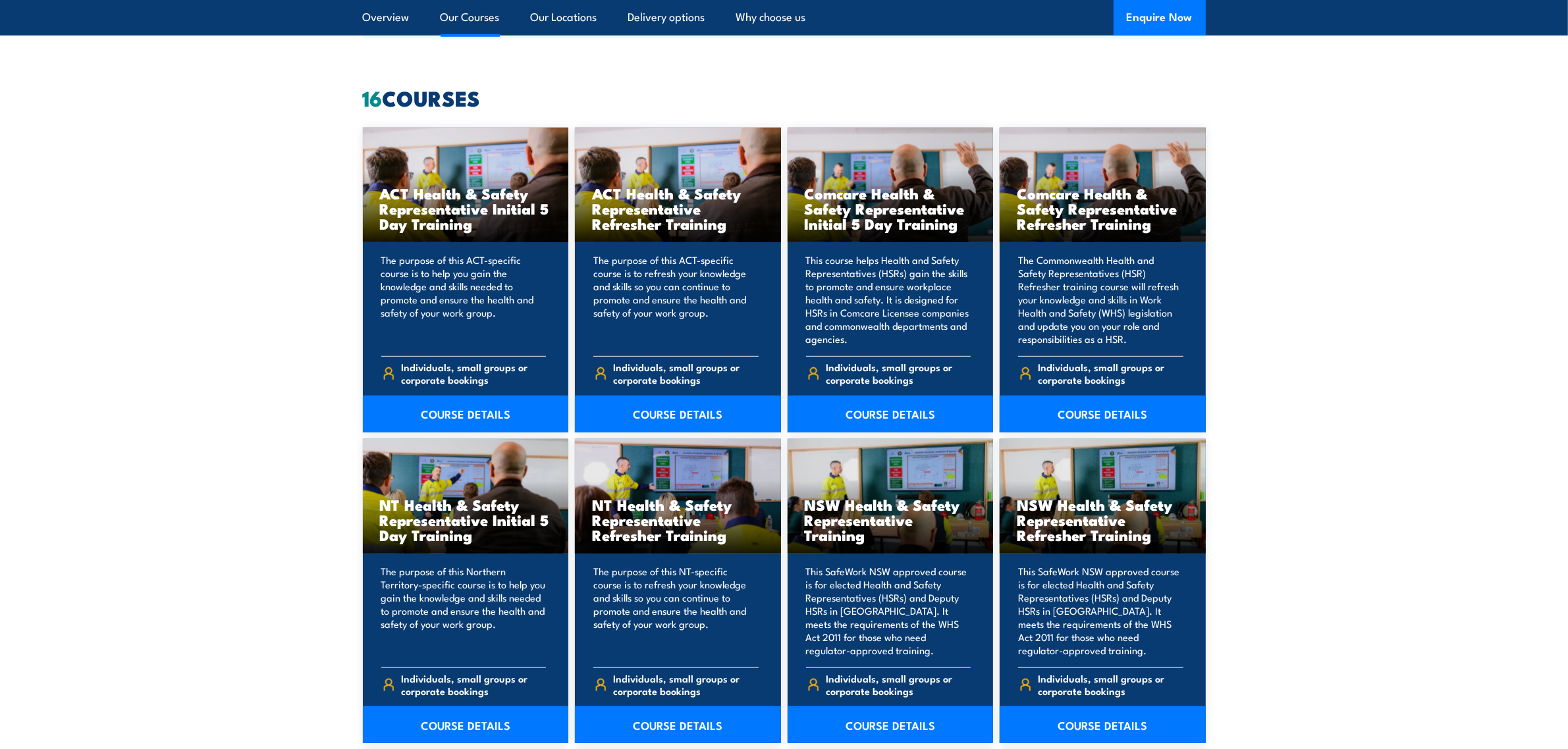
scroll to position [988, 0]
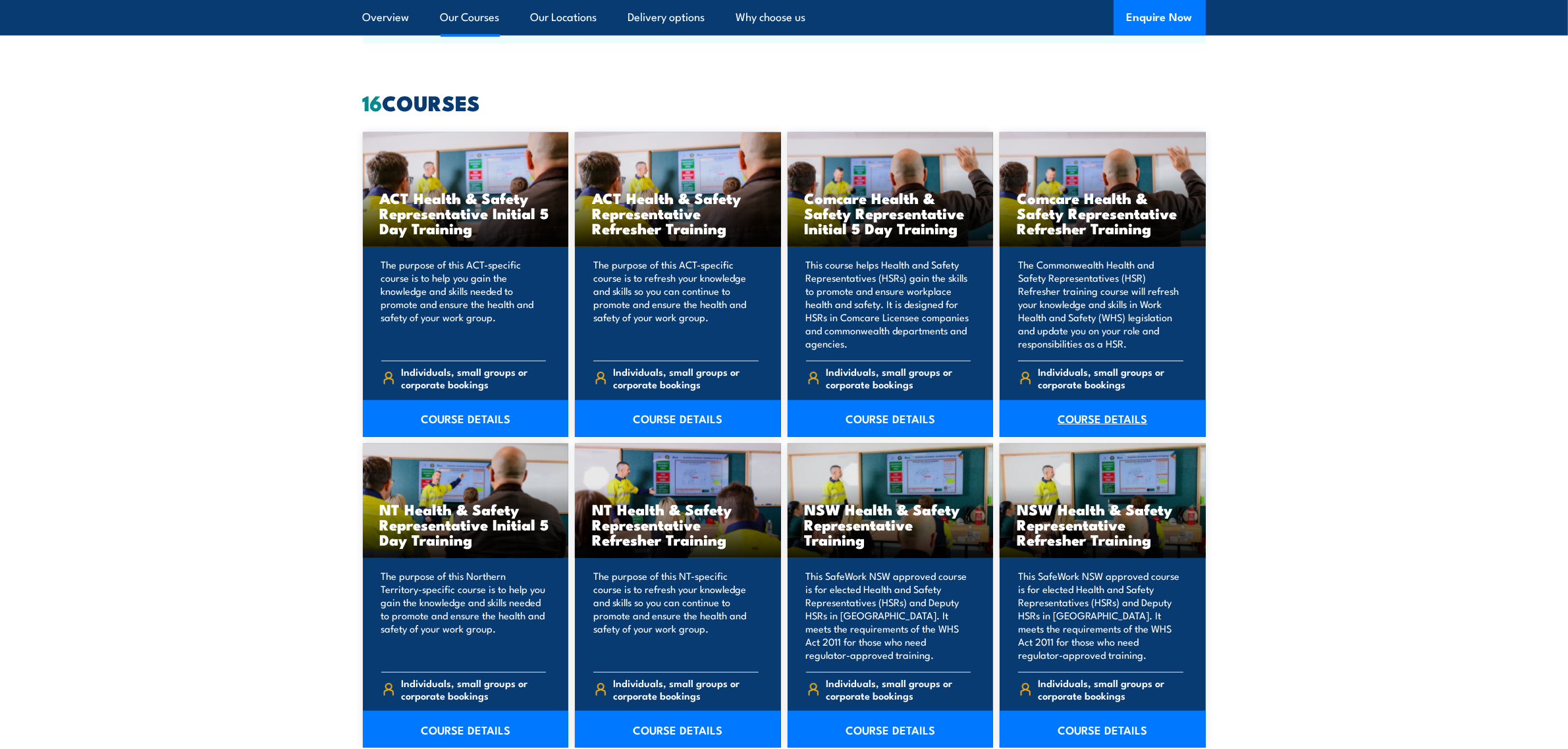
click at [1110, 418] on link "COURSE DETAILS" at bounding box center [1103, 418] width 206 height 37
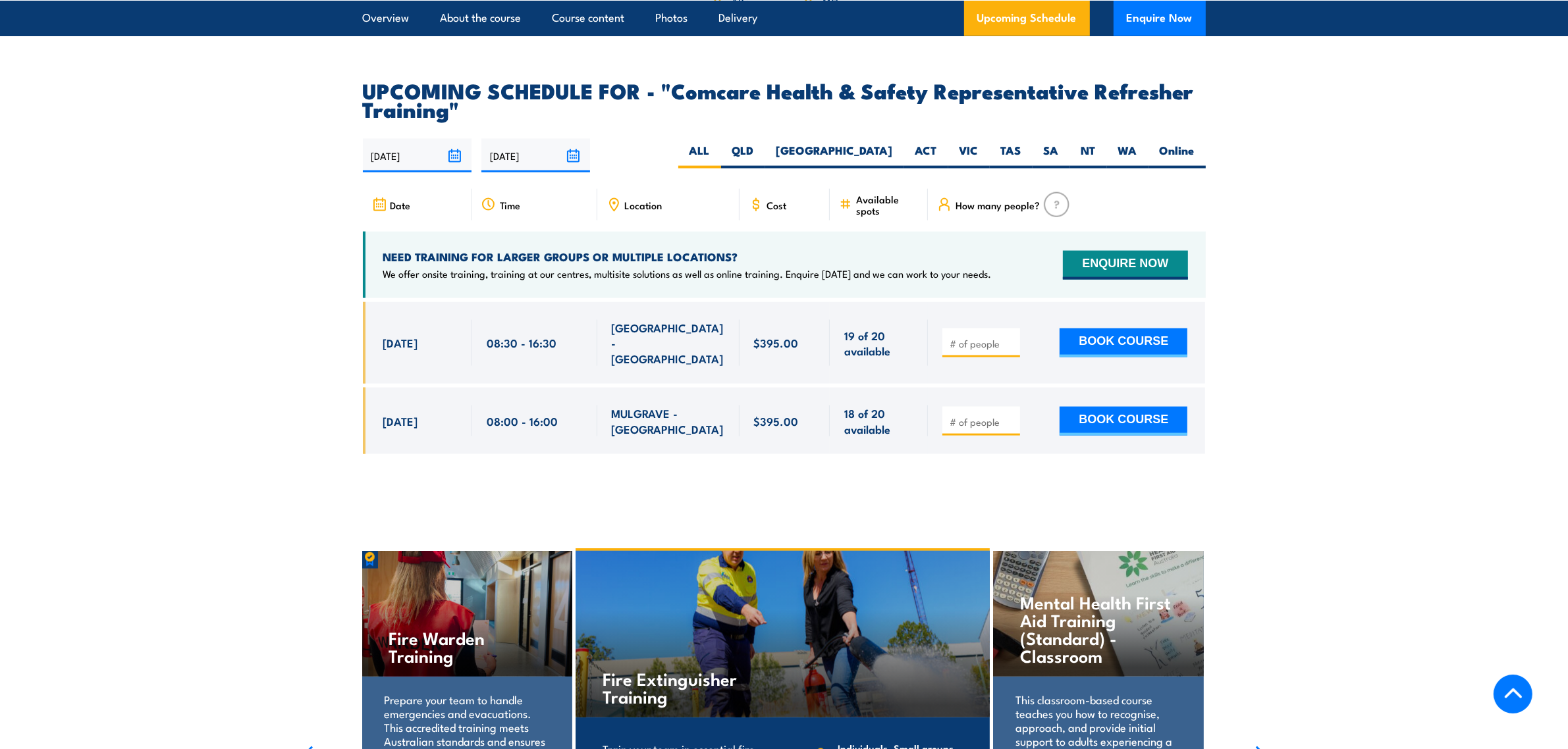
scroll to position [2222, 0]
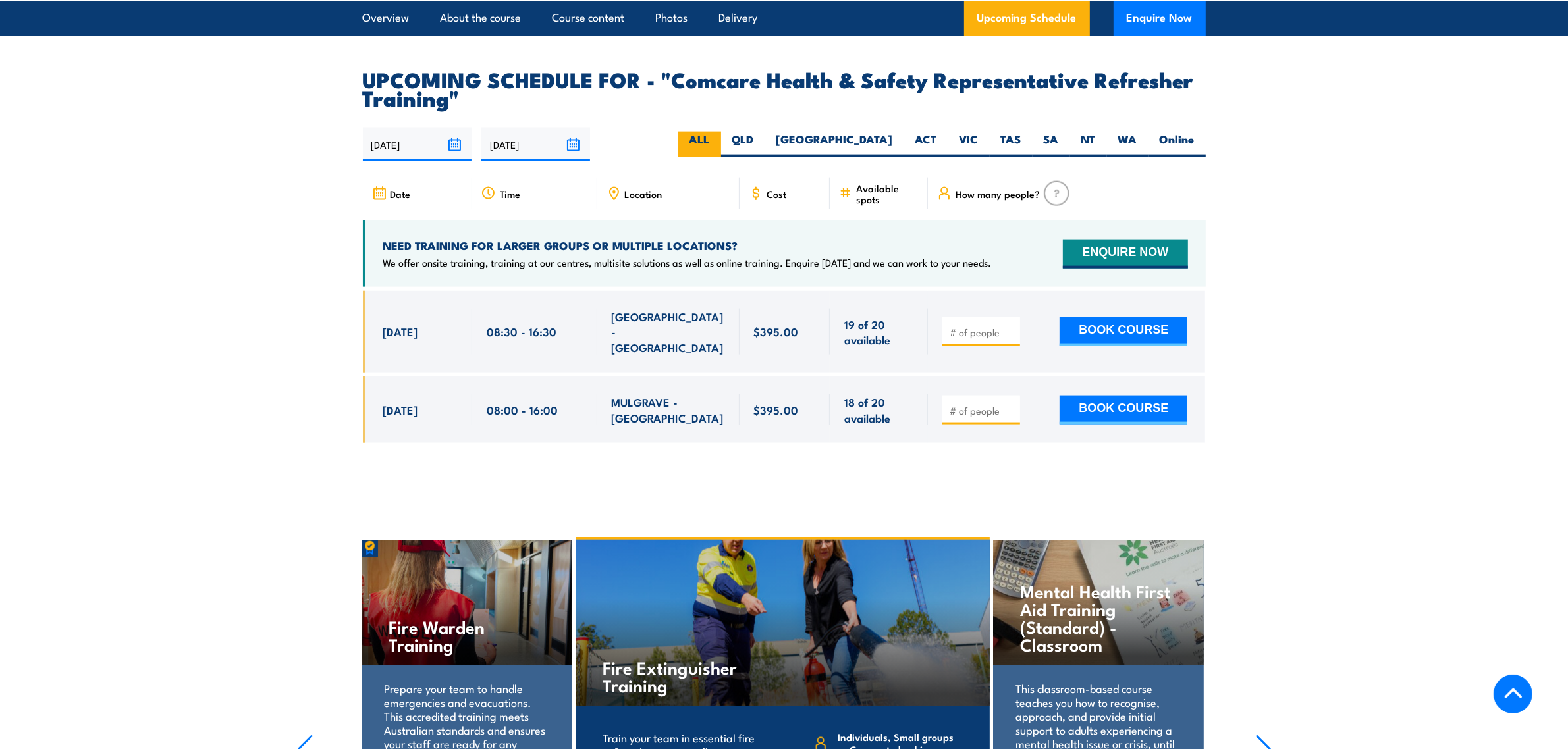
click at [721, 158] on label "ALL" at bounding box center [699, 145] width 43 height 26
click at [719, 140] on input "ALL" at bounding box center [714, 136] width 9 height 9
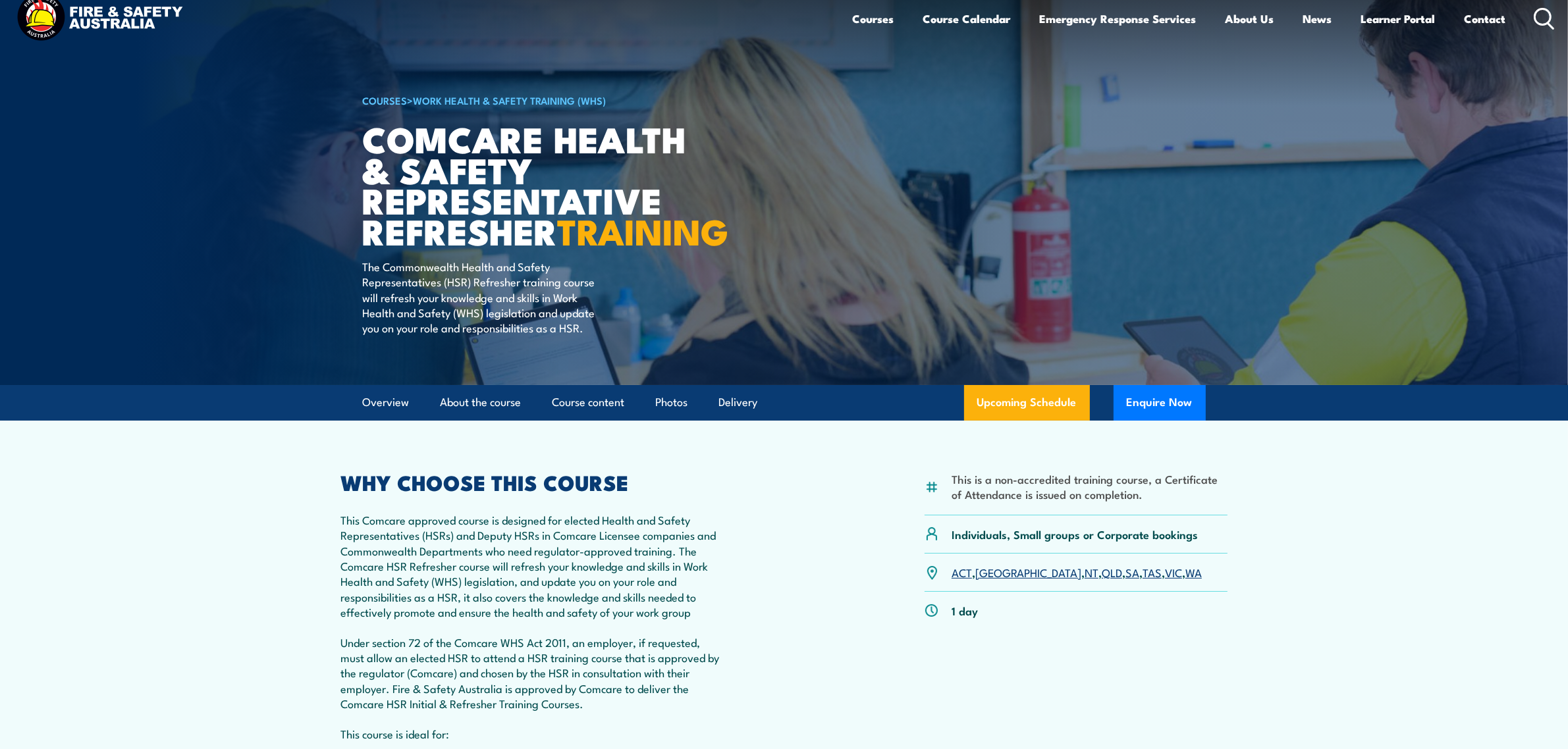
scroll to position [0, 0]
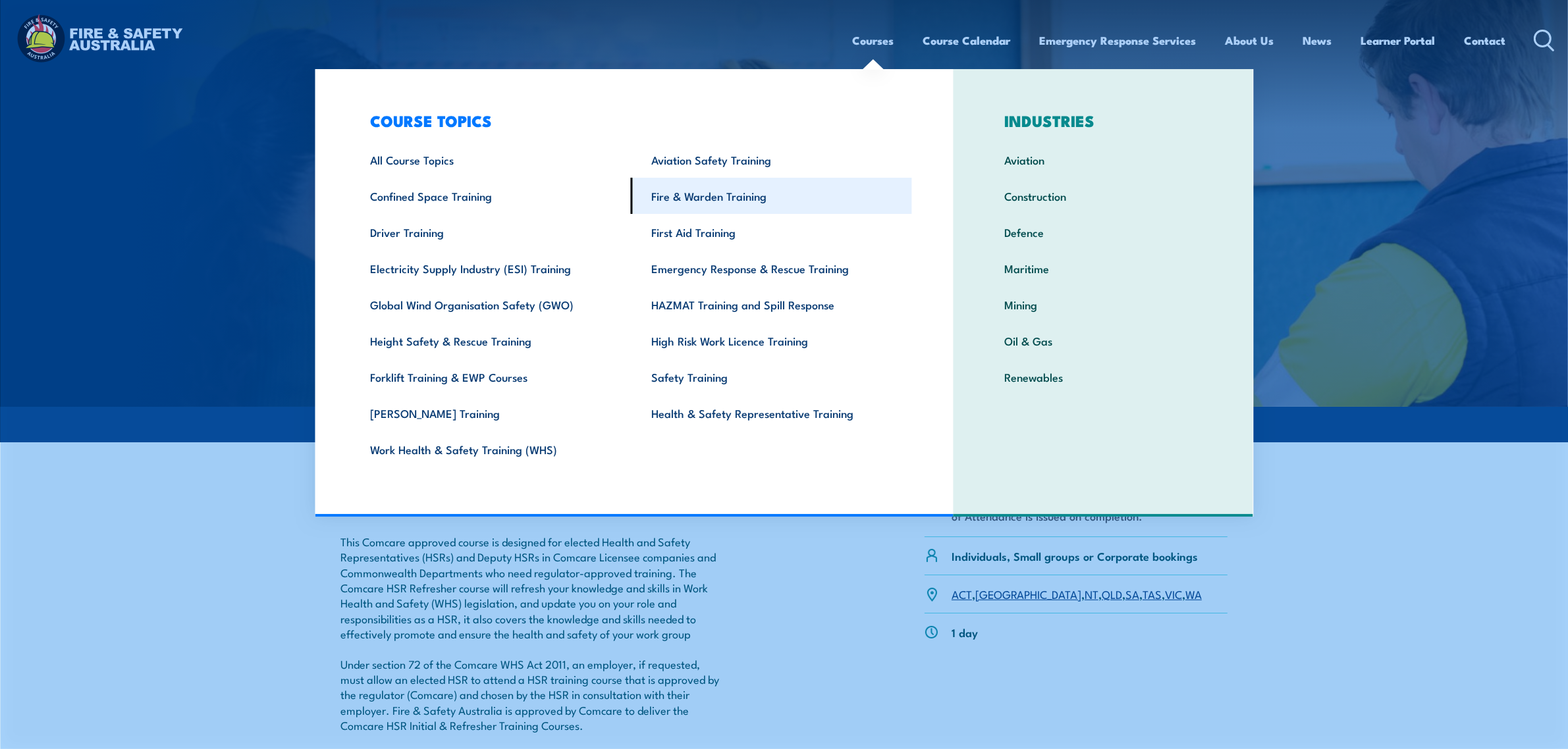
click at [684, 194] on link "Fire & Warden Training" at bounding box center [771, 196] width 281 height 37
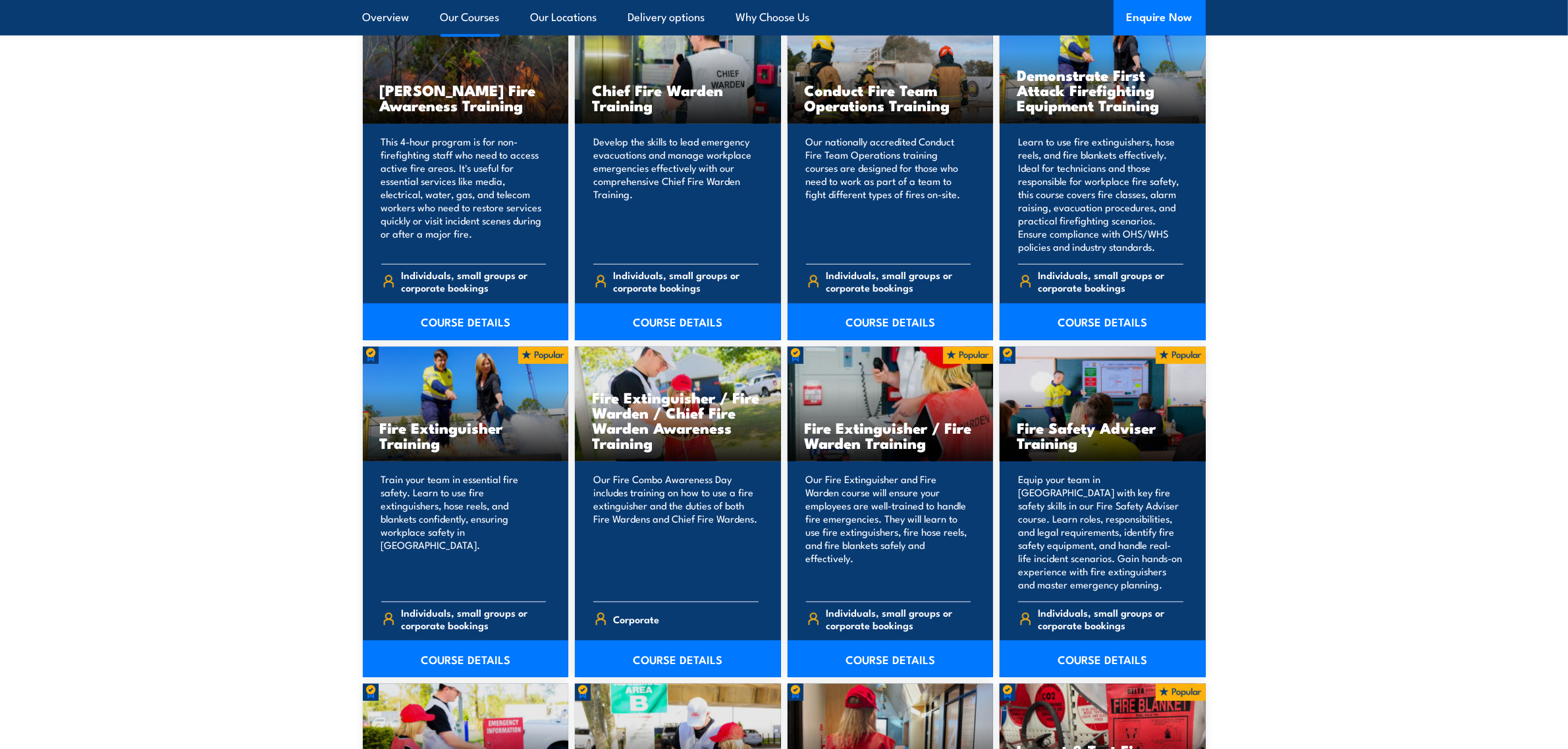
scroll to position [1153, 0]
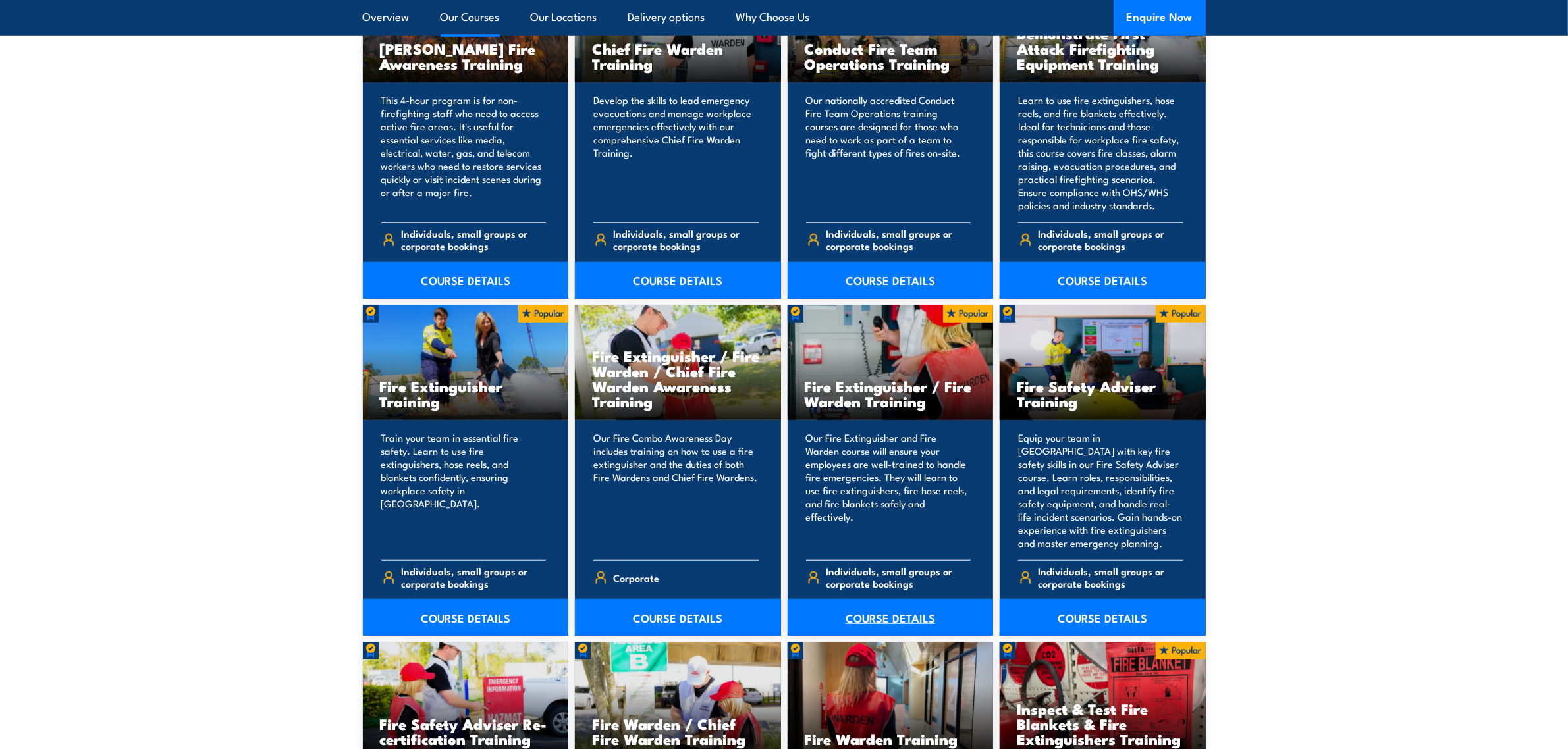
click at [880, 616] on link "COURSE DETAILS" at bounding box center [890, 617] width 206 height 37
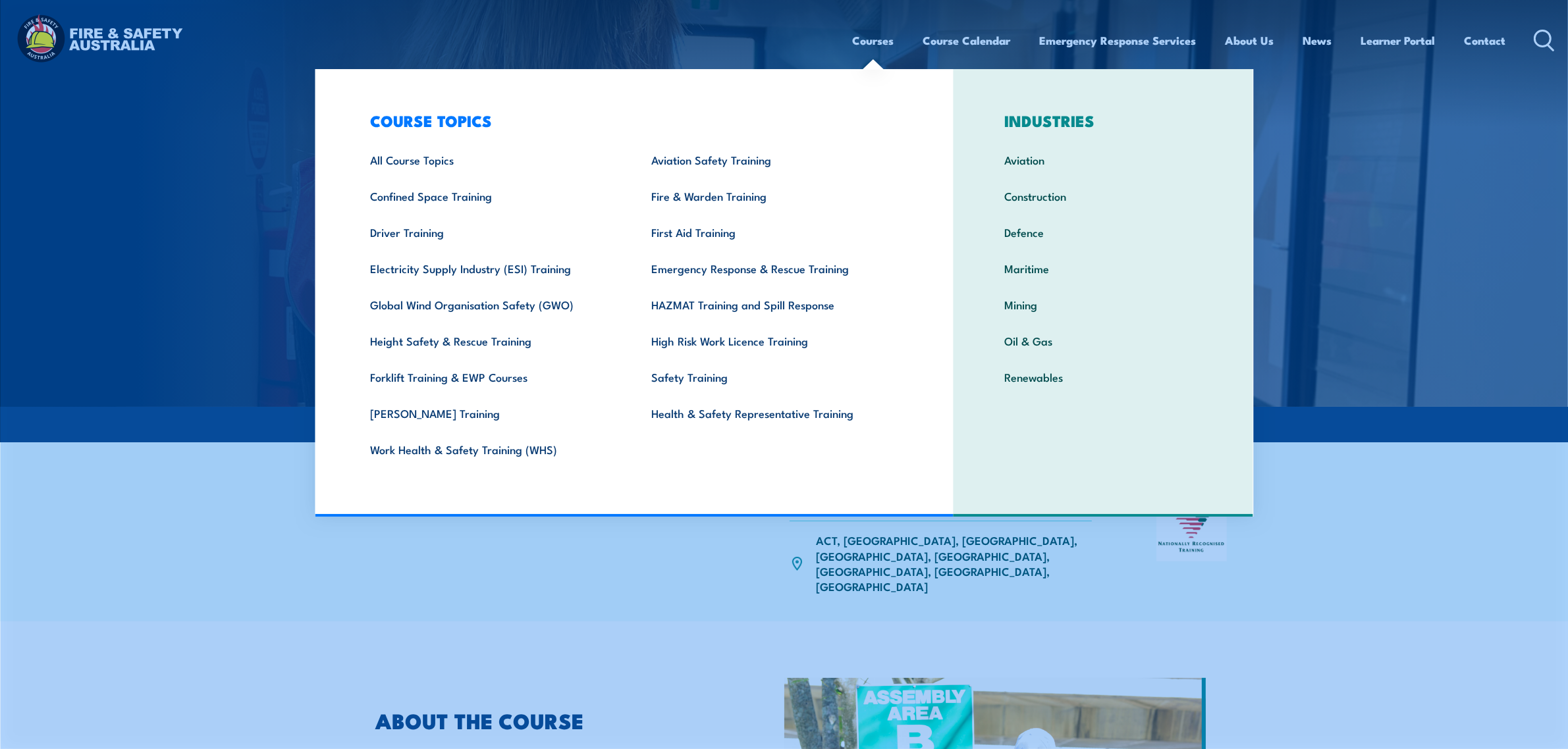
click at [871, 41] on link "Courses" at bounding box center [873, 41] width 41 height 35
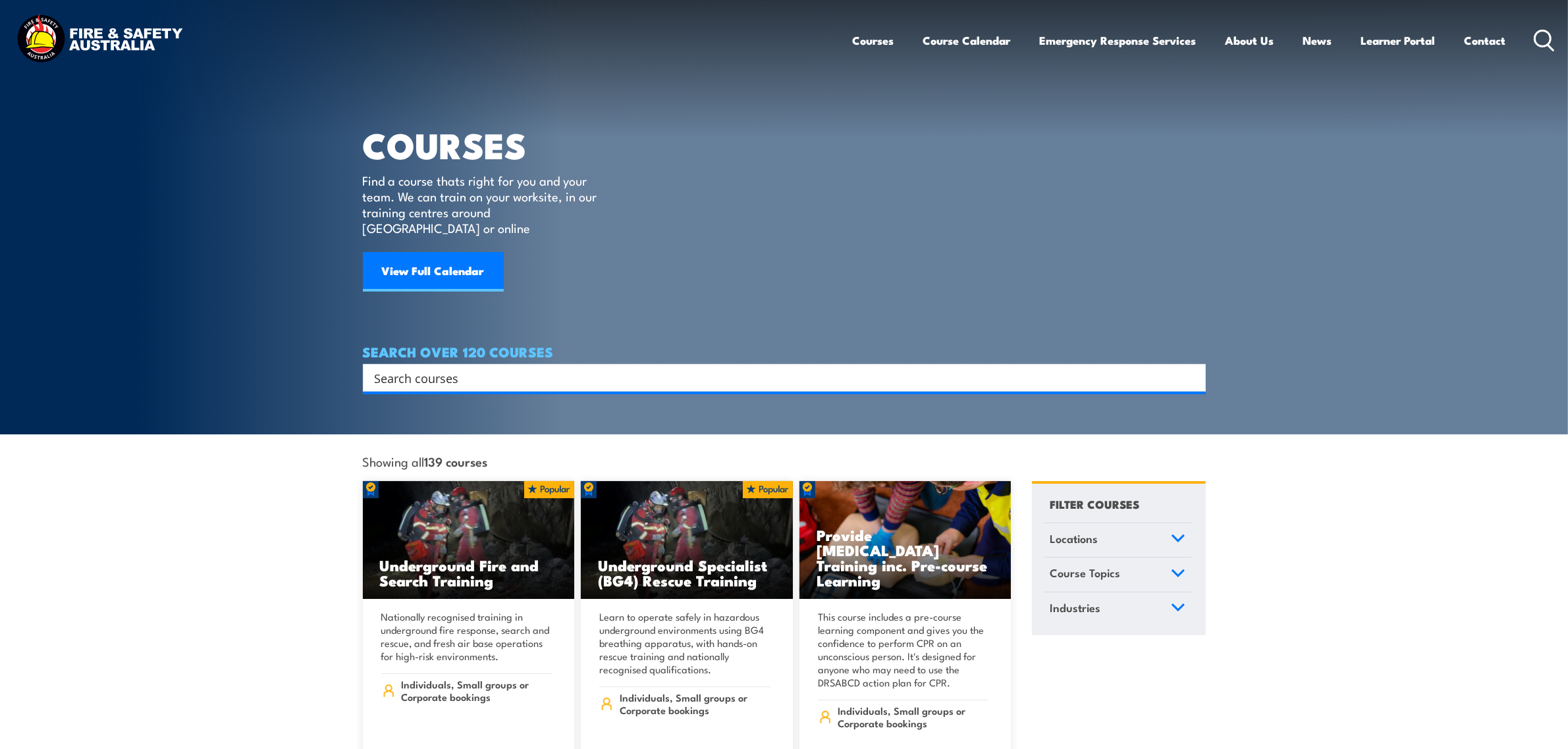
click at [640, 364] on div "Search" at bounding box center [784, 378] width 843 height 28
click at [634, 368] on input "Search input" at bounding box center [776, 377] width 802 height 20
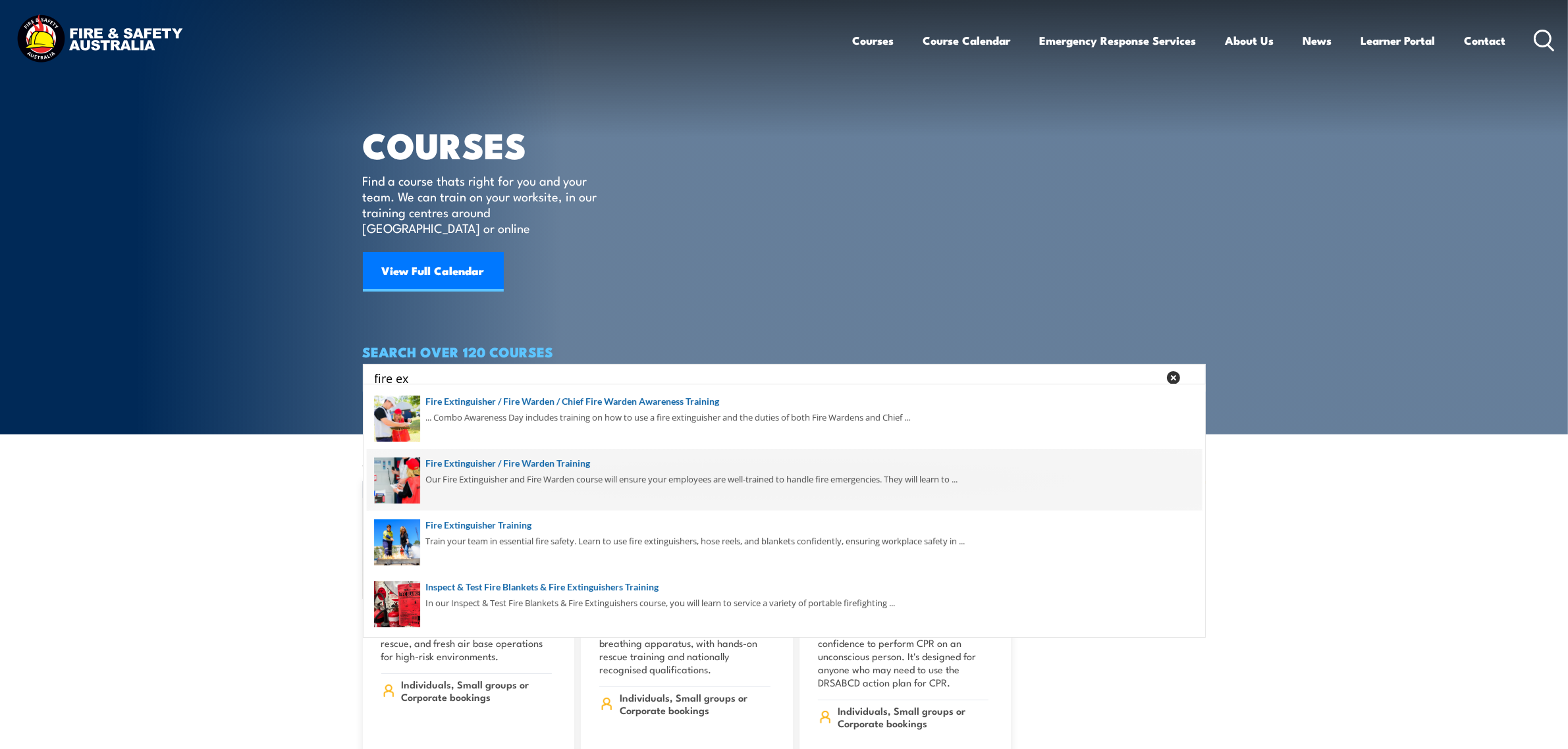
type input "fire ex"
click at [546, 478] on span at bounding box center [784, 480] width 835 height 62
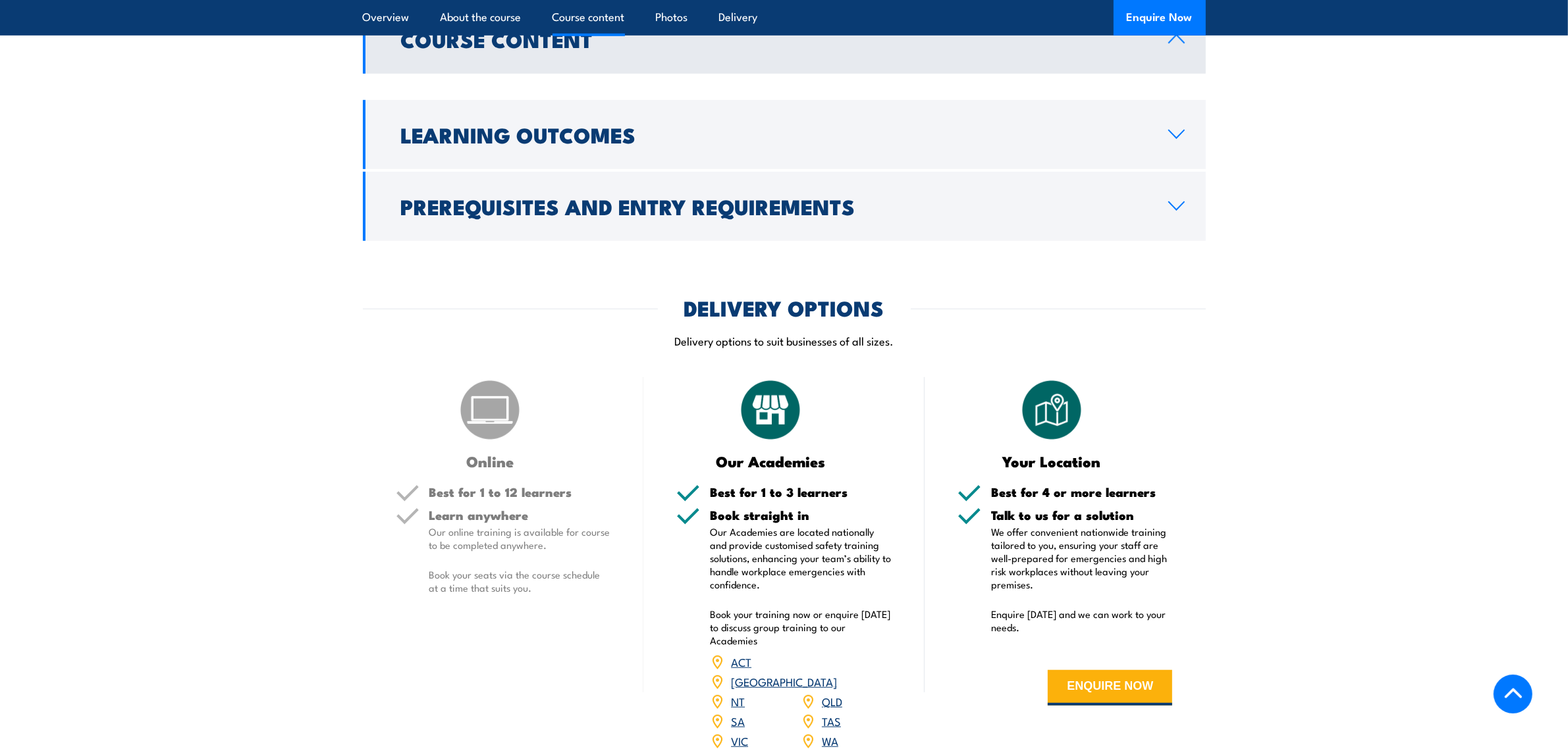
scroll to position [988, 0]
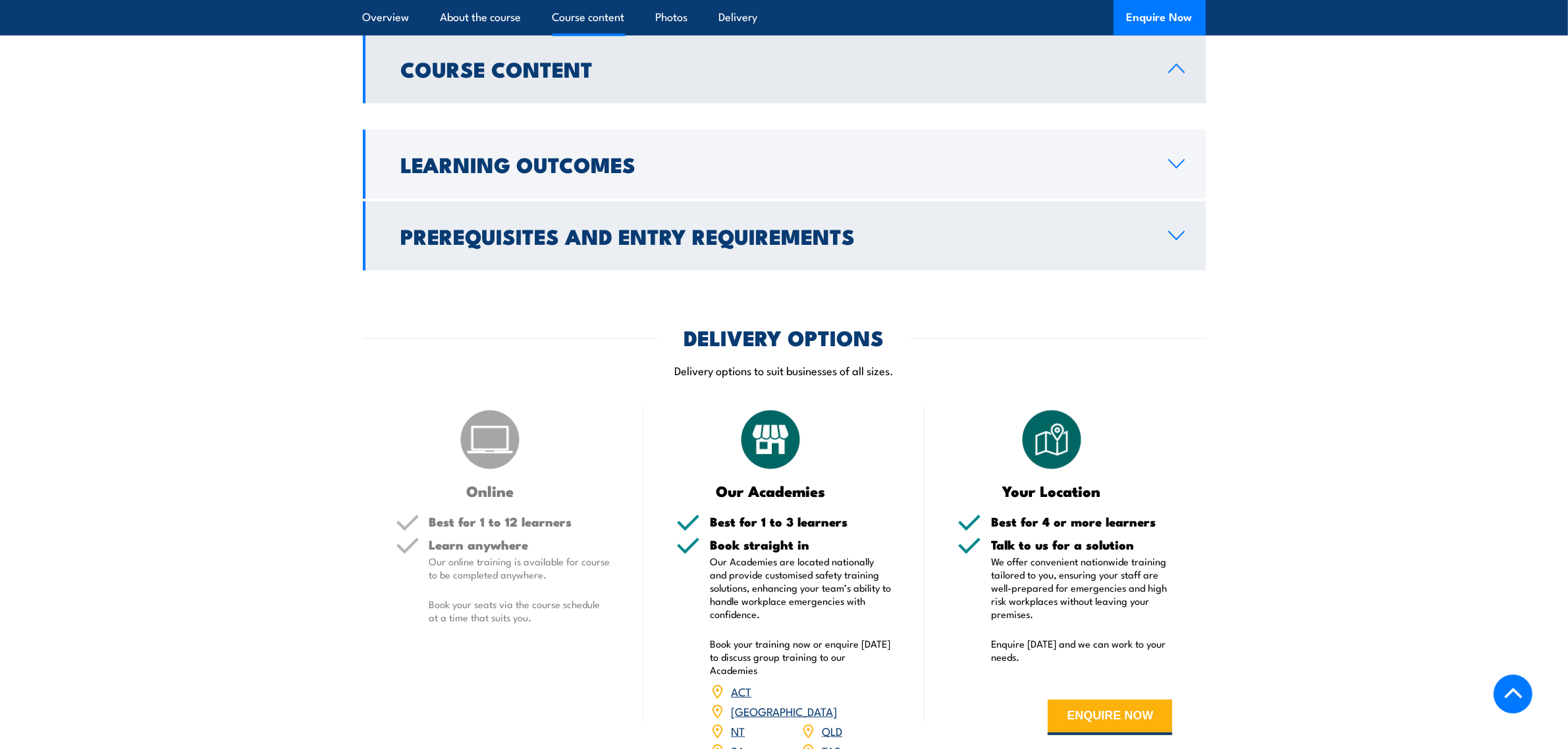
click at [627, 226] on h2 "Prerequisites and Entry Requirements" at bounding box center [774, 235] width 746 height 18
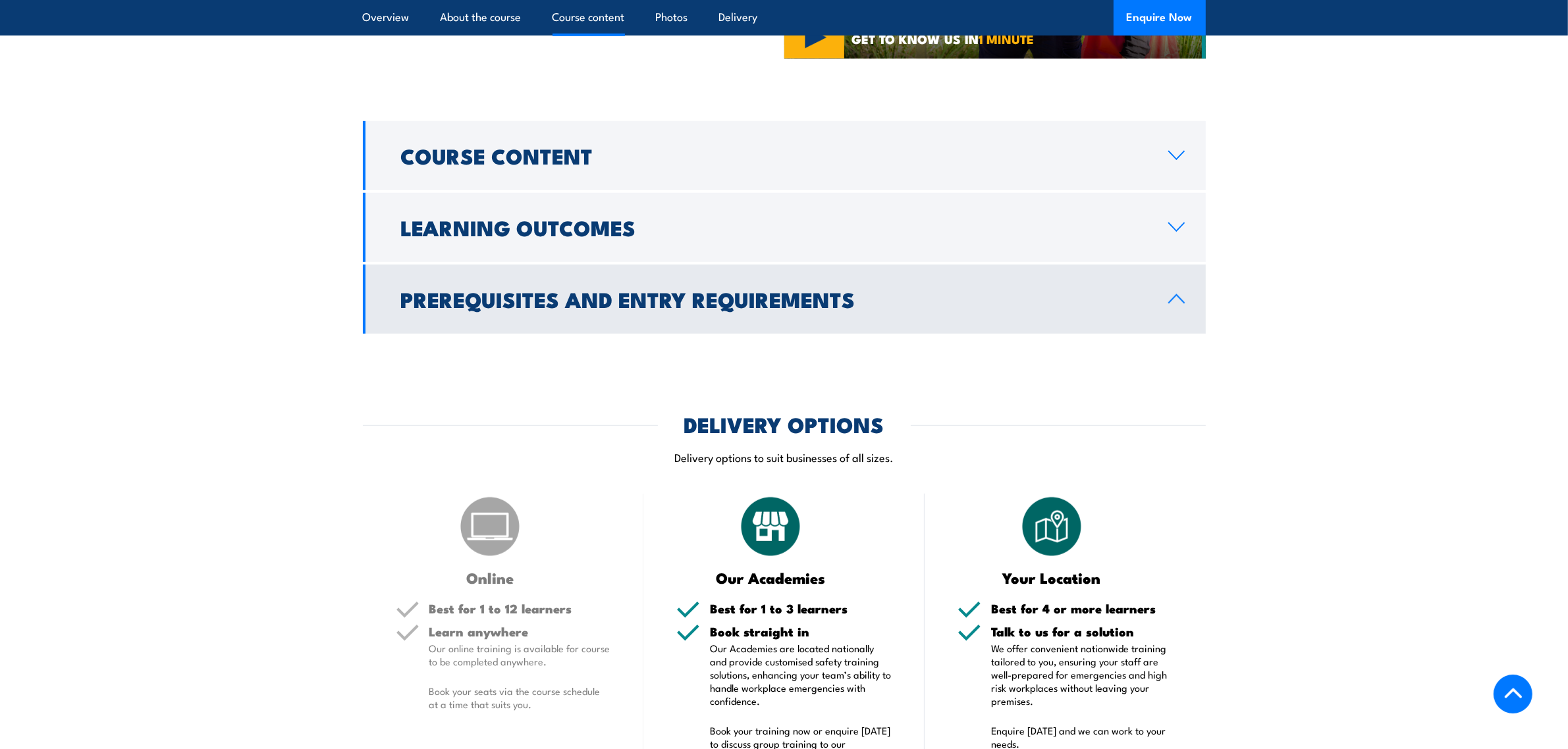
scroll to position [741, 0]
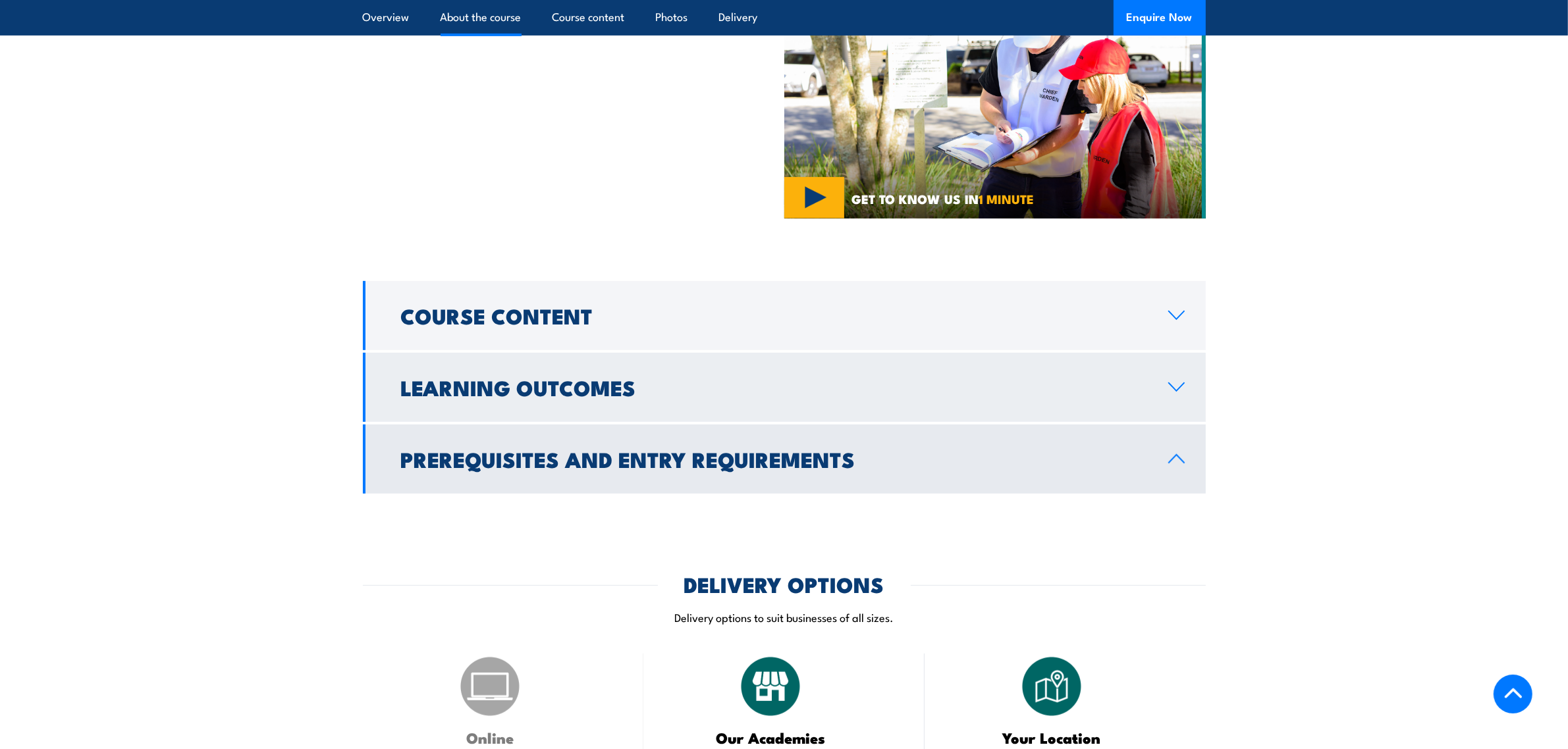
click at [1092, 378] on h2 "Learning Outcomes" at bounding box center [774, 387] width 746 height 18
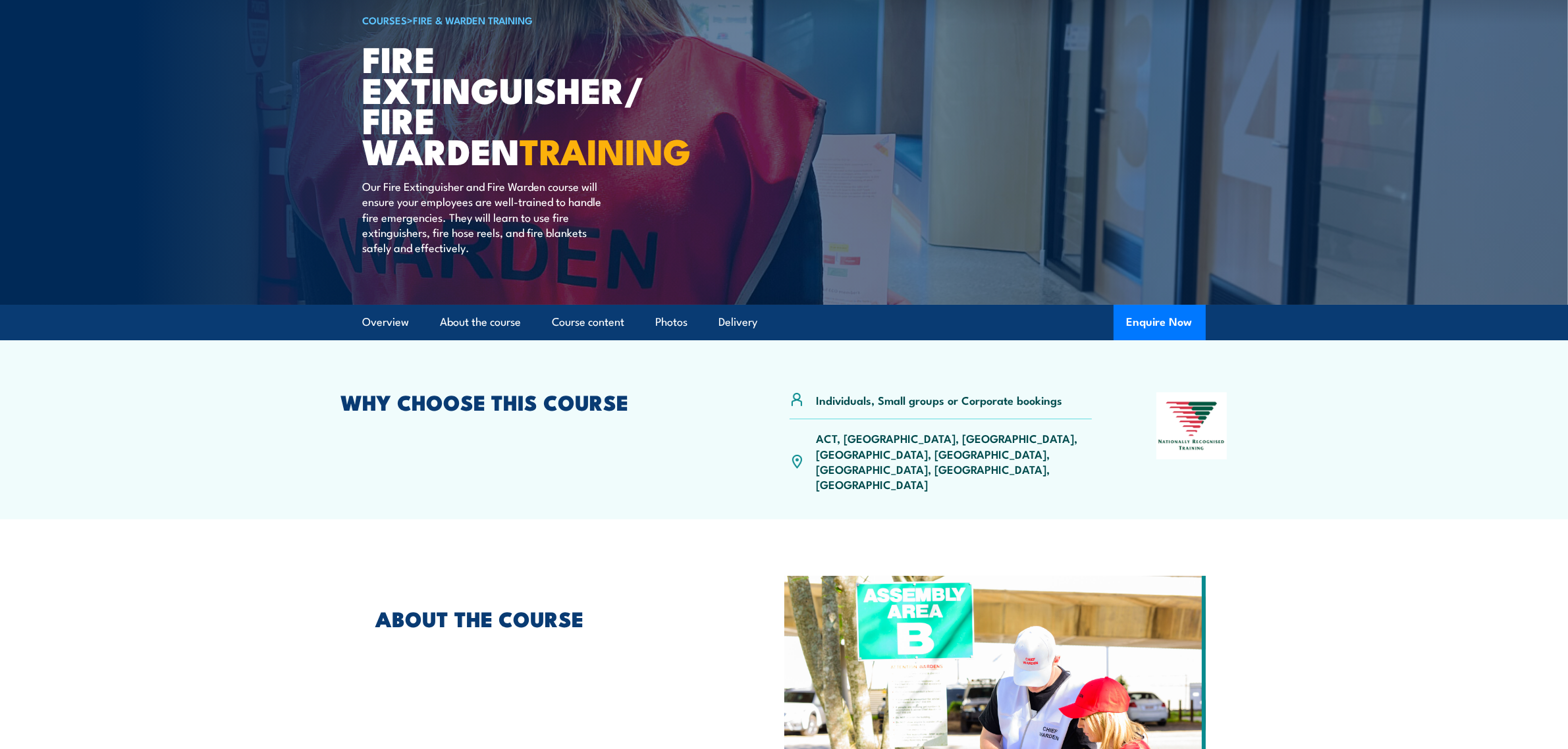
scroll to position [0, 0]
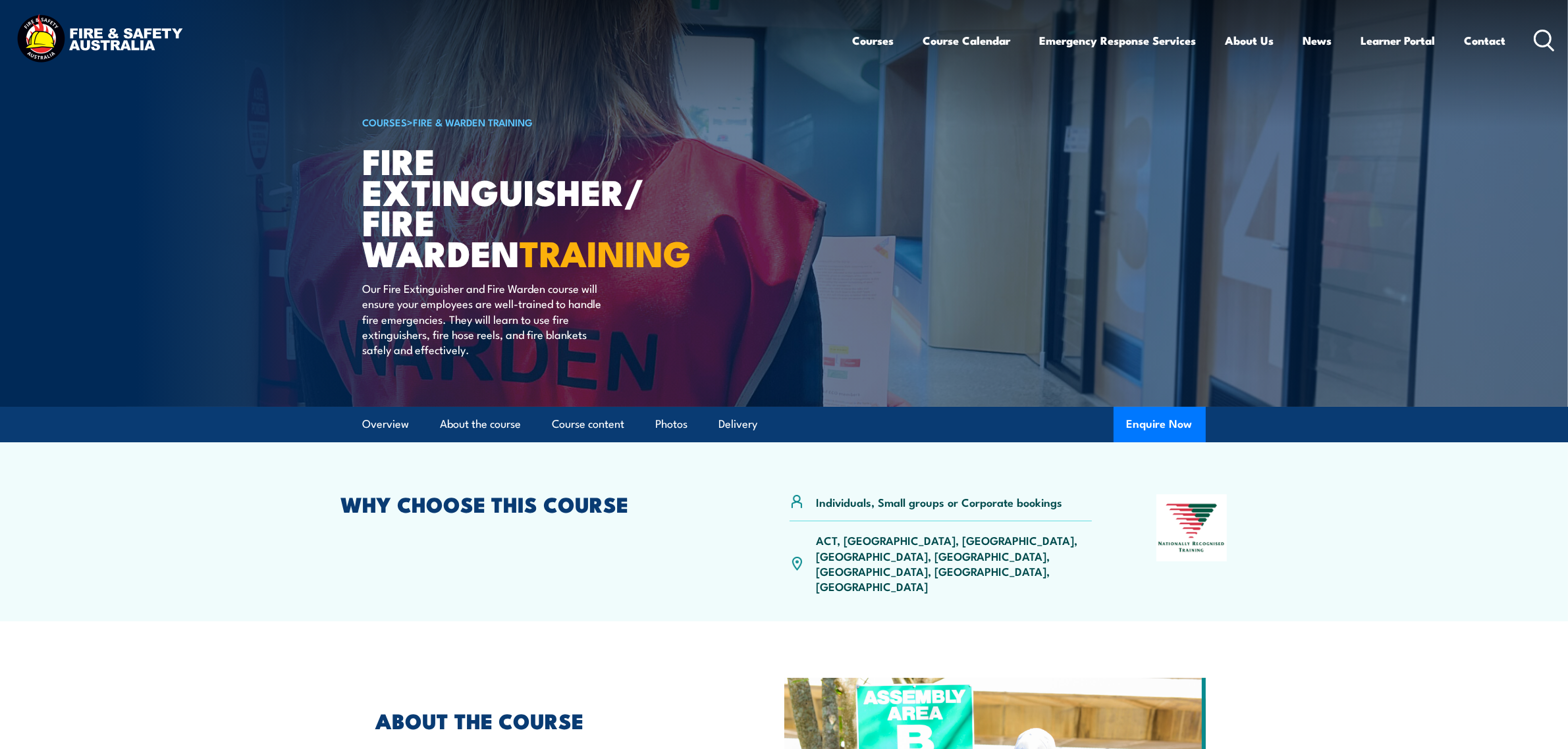
click at [984, 60] on div "Courses Course Calendar Emergency Response Services Services Overview Emergency…" at bounding box center [1204, 41] width 703 height 57
click at [983, 41] on link "Course Calendar" at bounding box center [968, 41] width 88 height 35
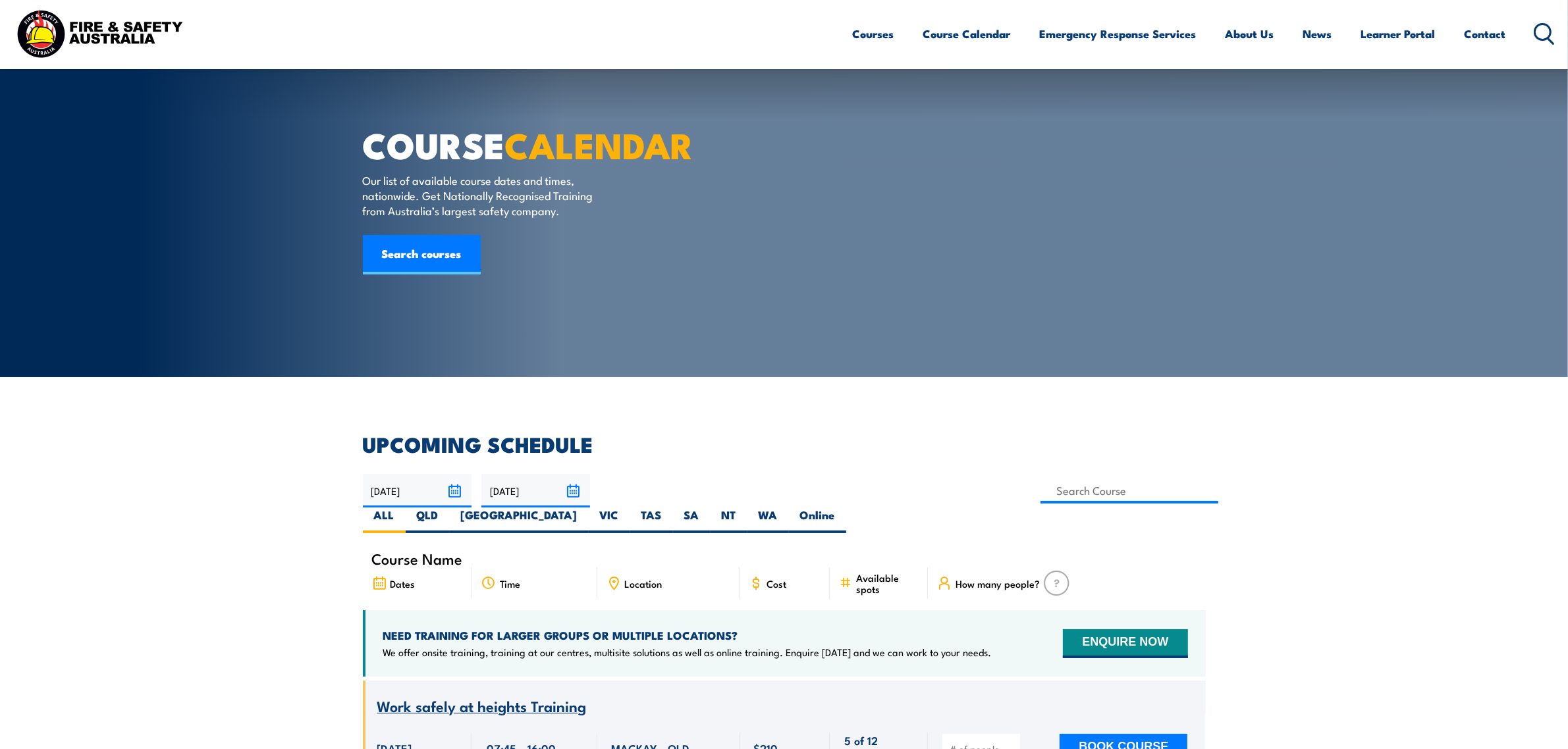
scroll to position [247, 0]
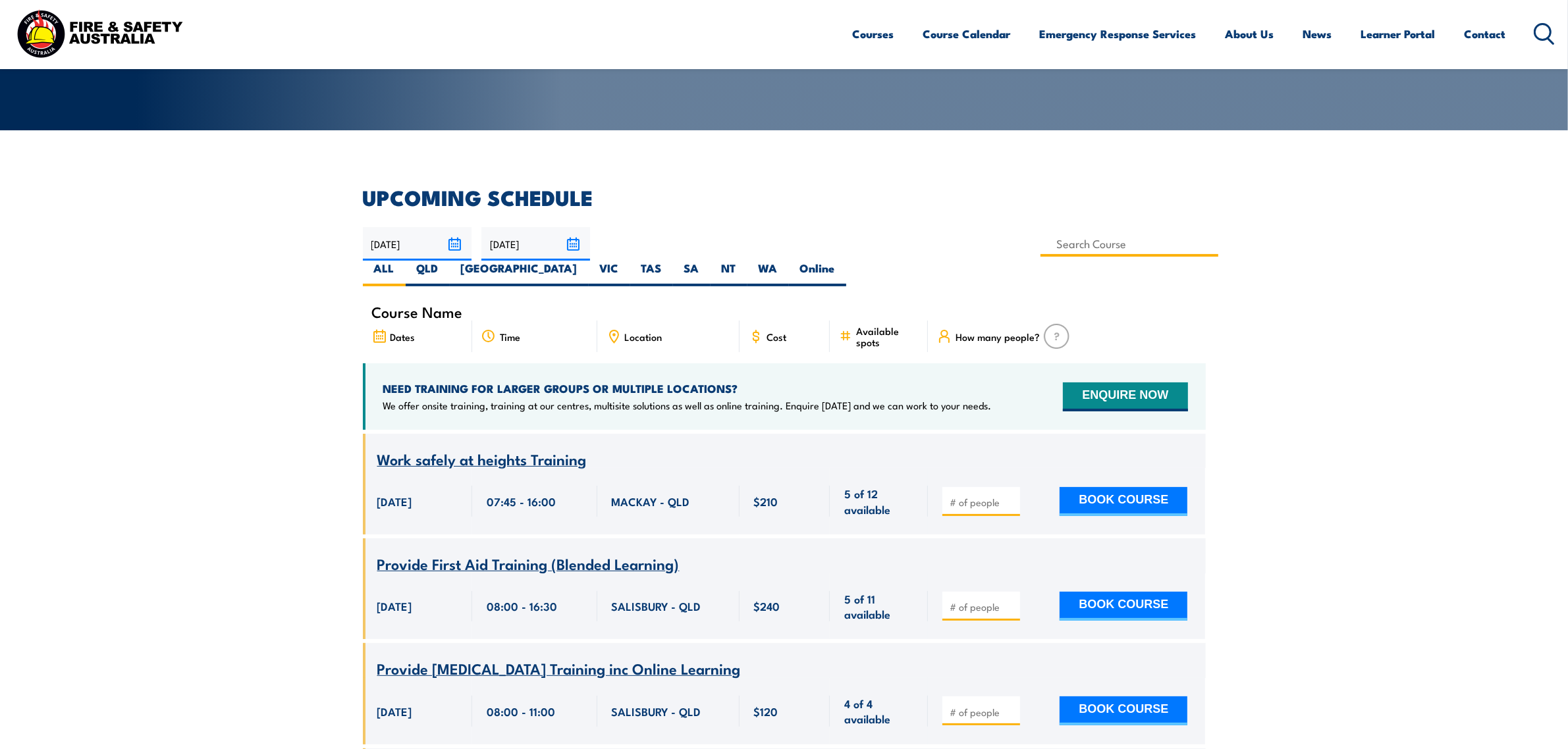
click at [1041, 239] on input at bounding box center [1130, 244] width 179 height 26
type input "Fire Extinguisher / Fire Warden Training"
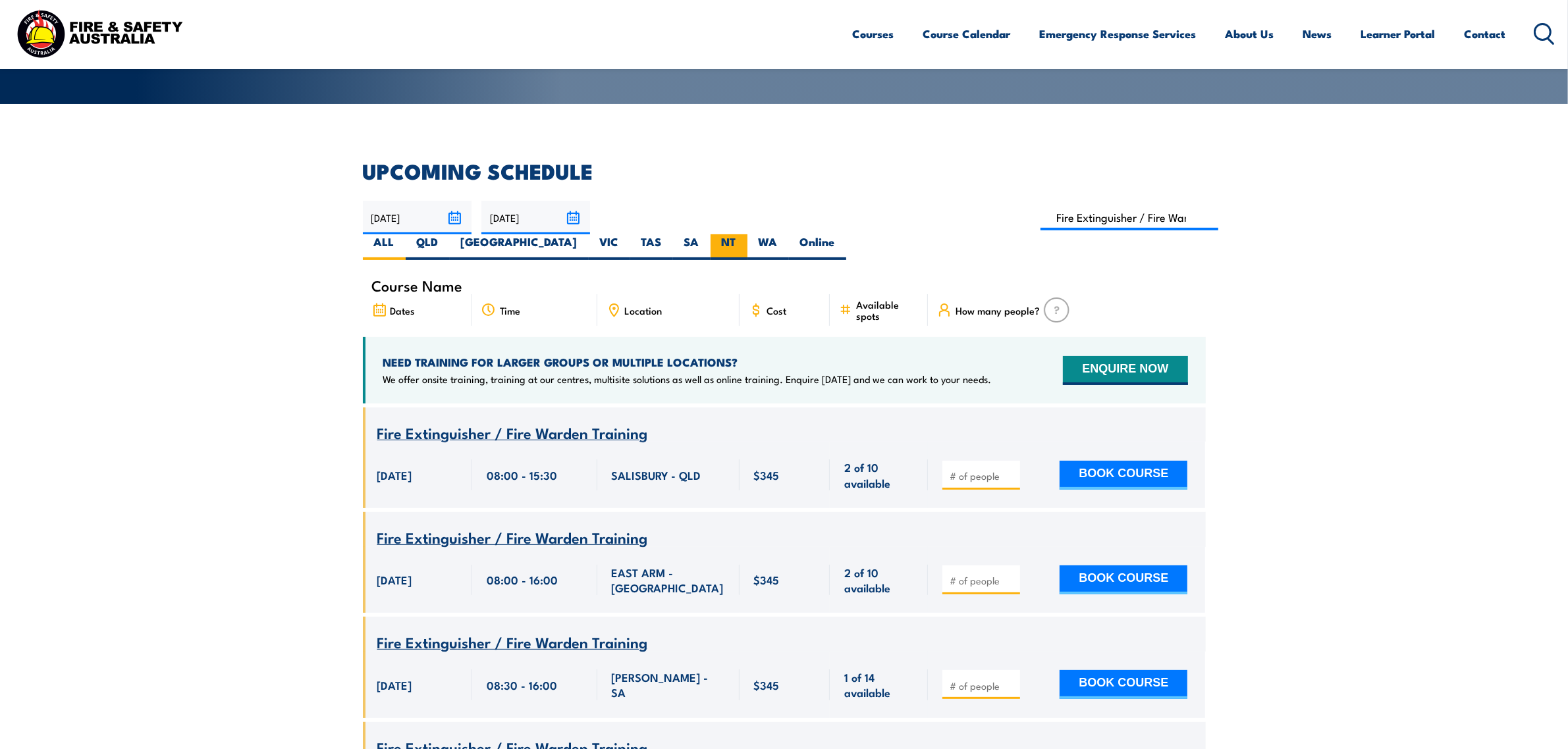
scroll to position [270, 0]
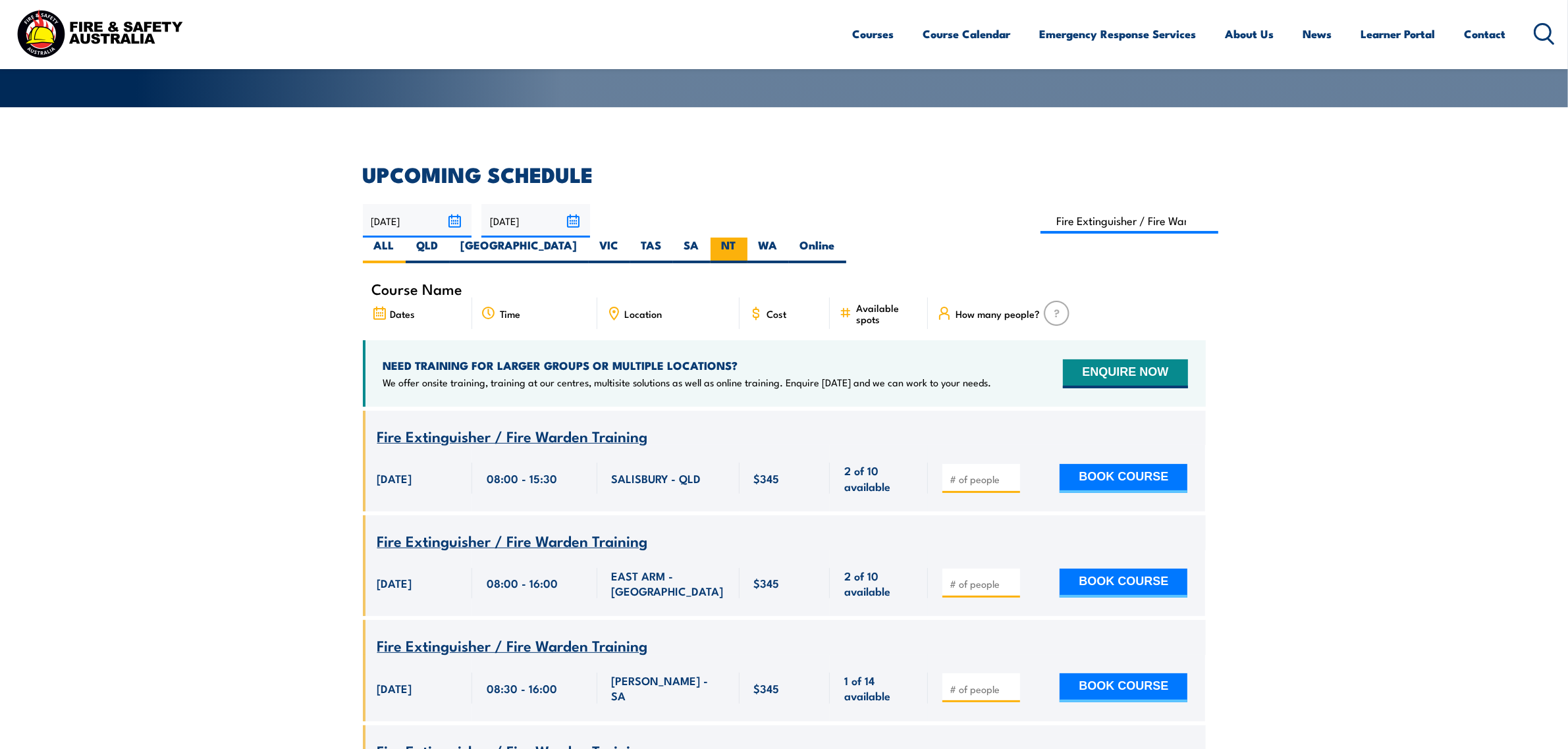
click at [748, 238] on label "NT" at bounding box center [729, 251] width 37 height 26
click at [745, 238] on input "NT" at bounding box center [740, 242] width 9 height 9
radio input "true"
